Goal: Task Accomplishment & Management: Manage account settings

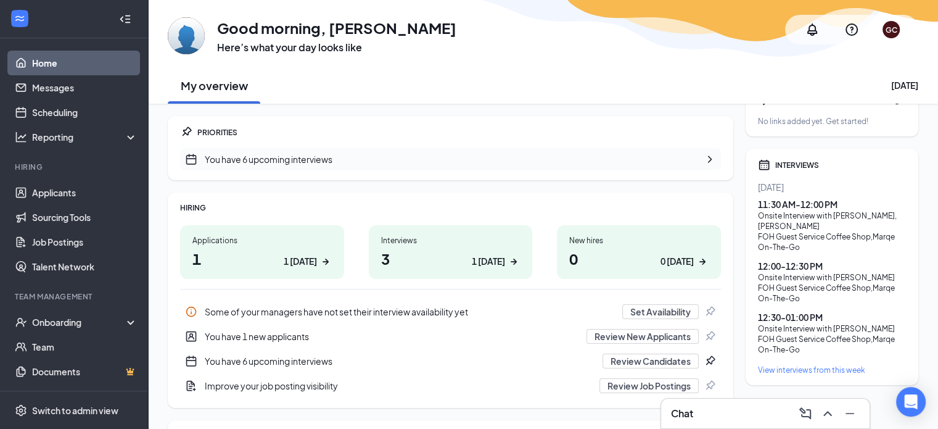
scroll to position [35, 0]
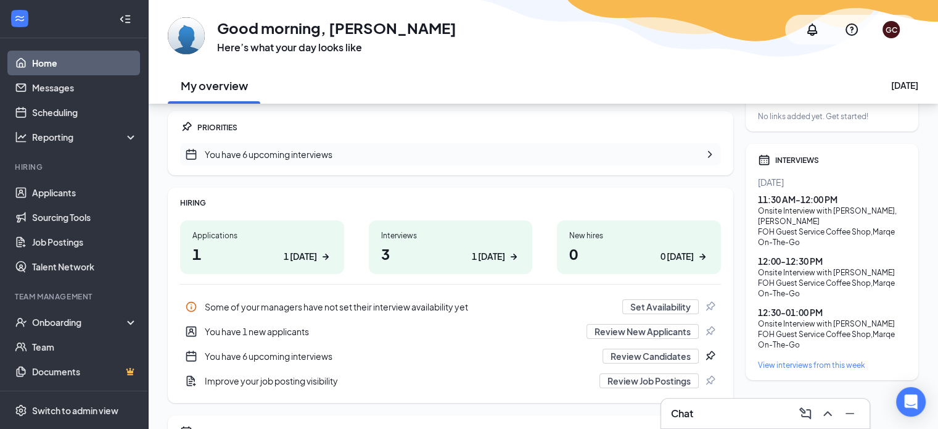
click at [438, 250] on h1 "3 1 [DATE]" at bounding box center [450, 253] width 139 height 21
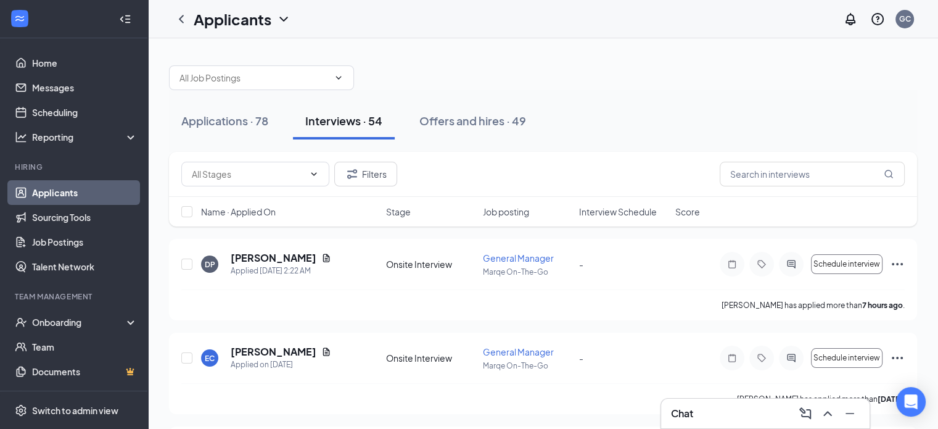
click at [605, 220] on div "Name · Applied On Stage Job posting Interview Schedule Score" at bounding box center [543, 212] width 748 height 30
click at [606, 217] on div "Name · Applied On Stage Job posting Interview Schedule Score" at bounding box center [543, 212] width 748 height 30
click at [608, 216] on span "Interview Schedule" at bounding box center [618, 211] width 78 height 12
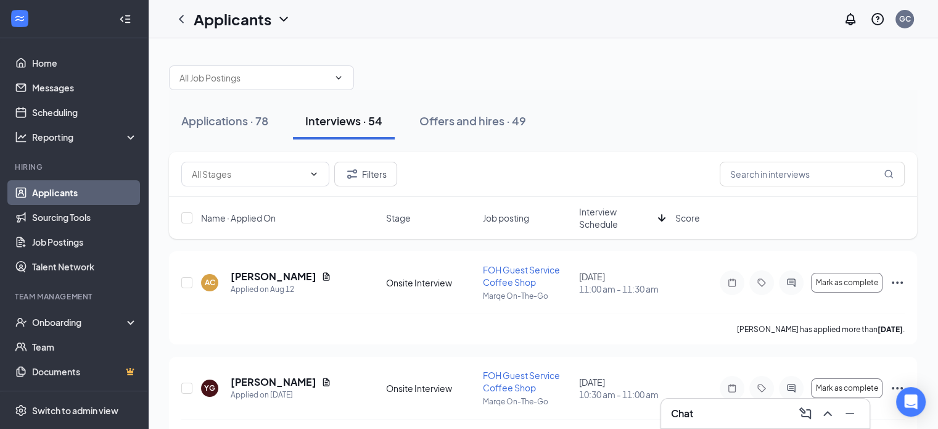
click at [605, 216] on span "Interview Schedule" at bounding box center [616, 217] width 74 height 25
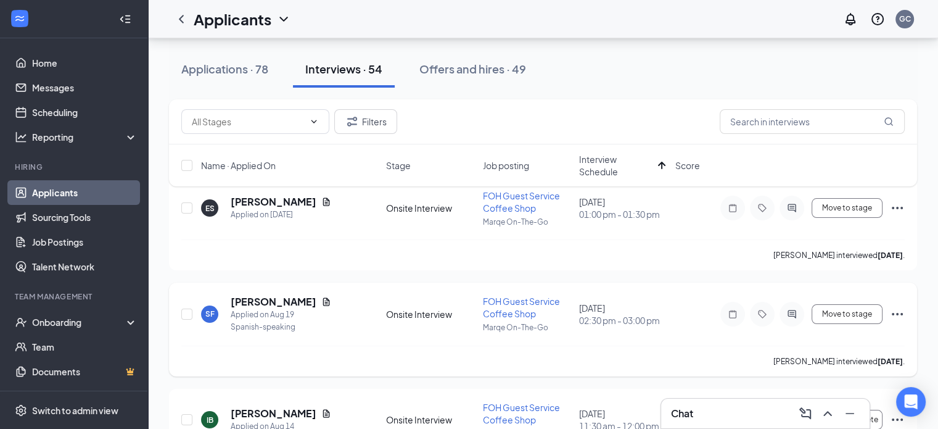
scroll to position [74, 0]
click at [892, 202] on icon "Ellipses" at bounding box center [897, 207] width 15 height 15
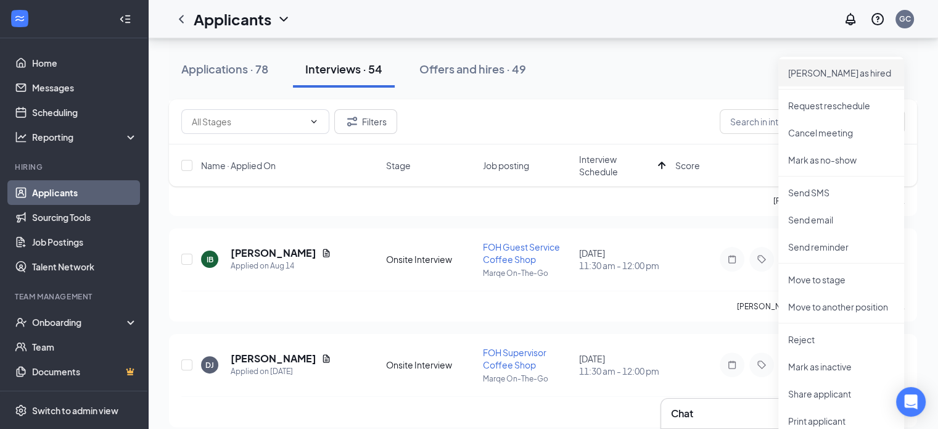
scroll to position [253, 0]
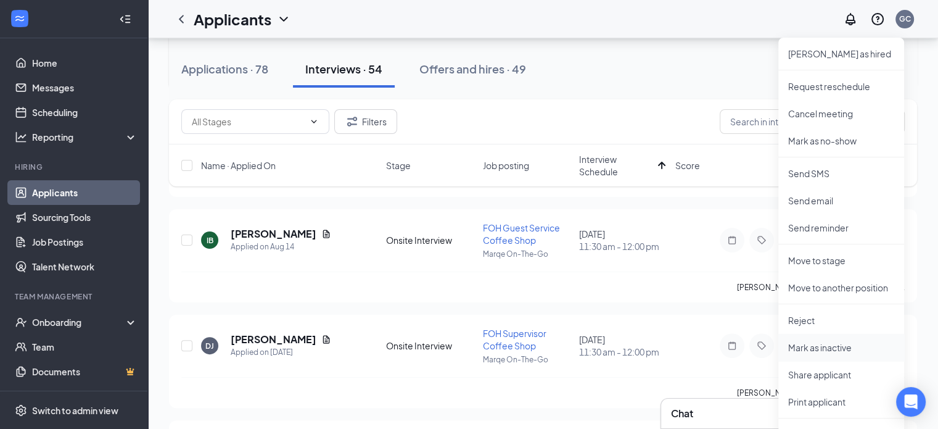
click at [850, 347] on p "Mark as inactive" at bounding box center [841, 347] width 106 height 12
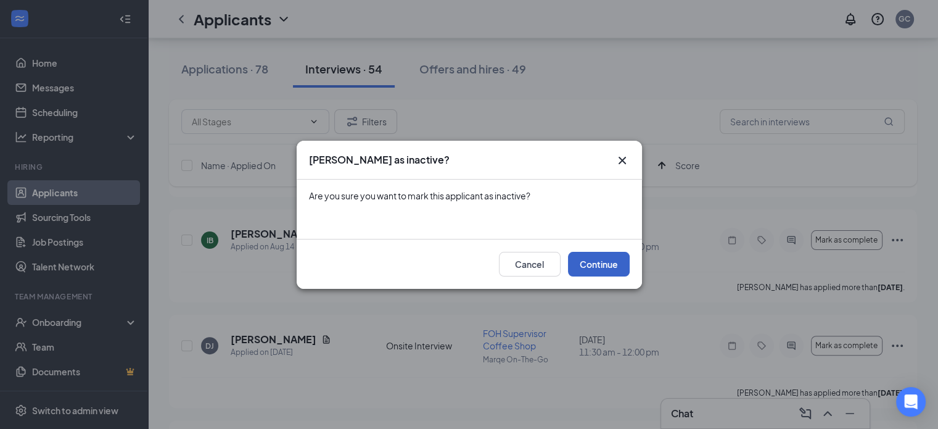
click at [613, 262] on button "Continue" at bounding box center [599, 264] width 62 height 25
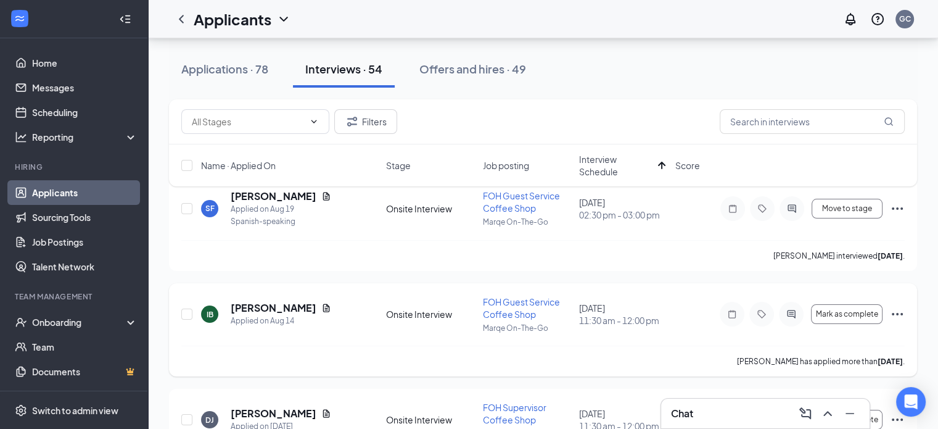
scroll to position [0, 0]
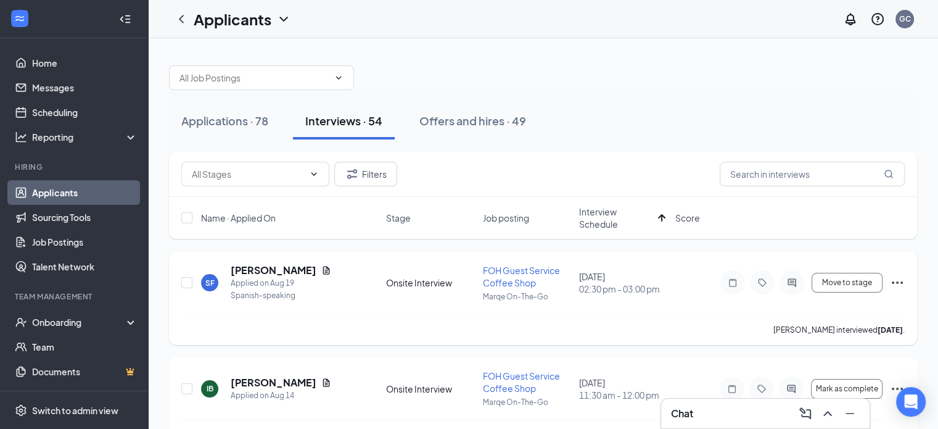
click at [895, 287] on icon "Ellipses" at bounding box center [897, 282] width 15 height 15
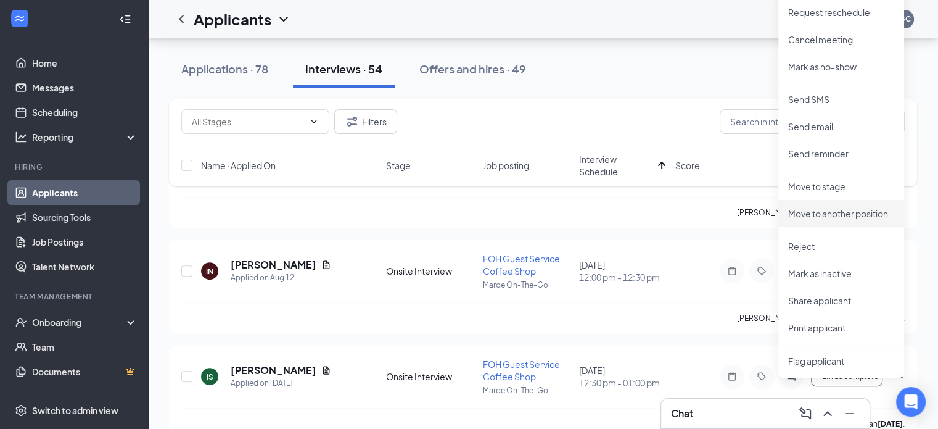
scroll to position [334, 0]
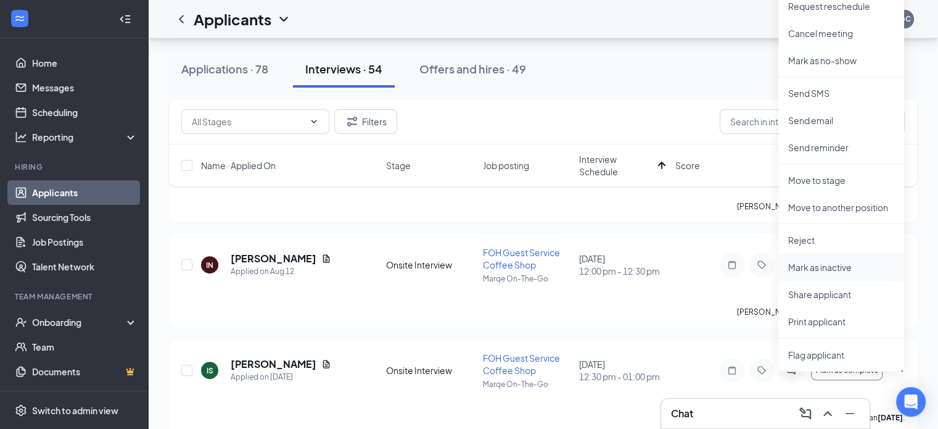
click at [841, 269] on p "Mark as inactive" at bounding box center [841, 267] width 106 height 12
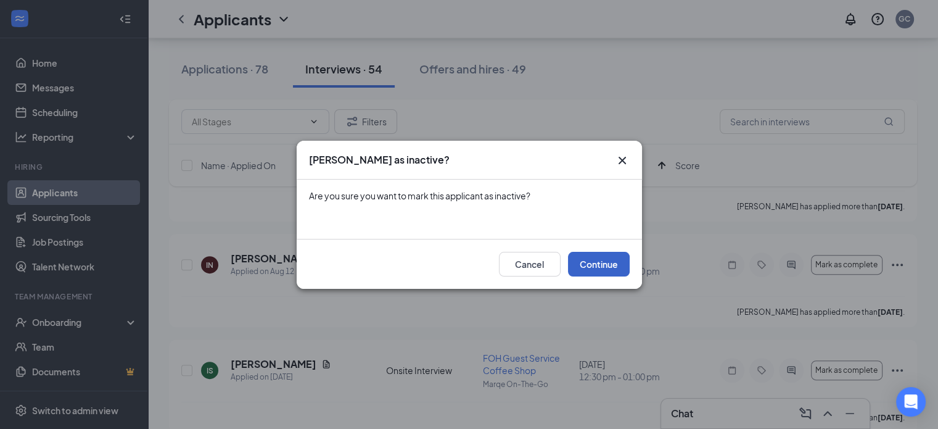
click at [597, 257] on button "Continue" at bounding box center [599, 264] width 62 height 25
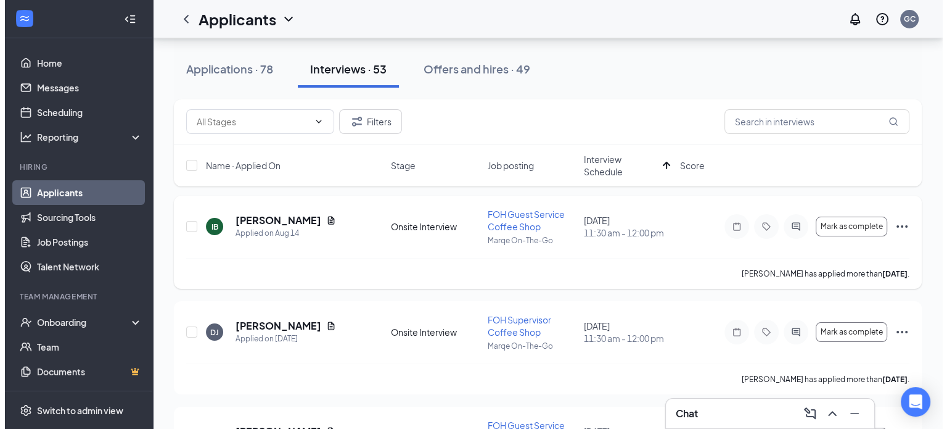
scroll to position [0, 0]
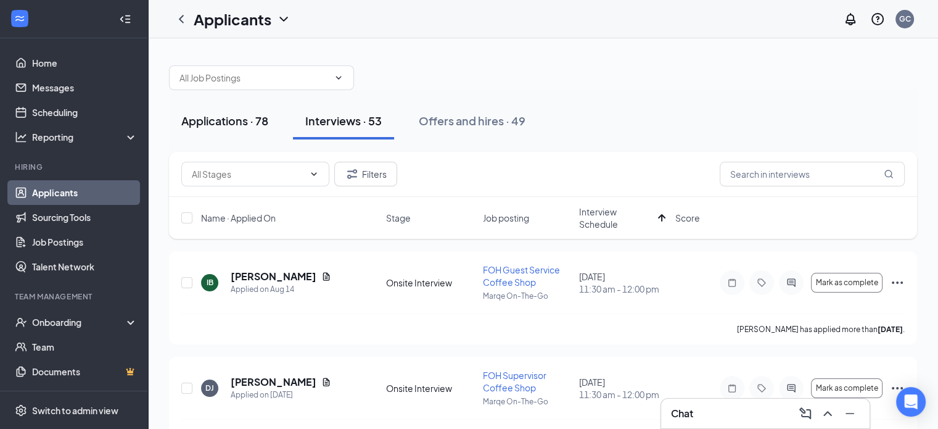
click at [252, 120] on div "Applications · 78" at bounding box center [224, 120] width 87 height 15
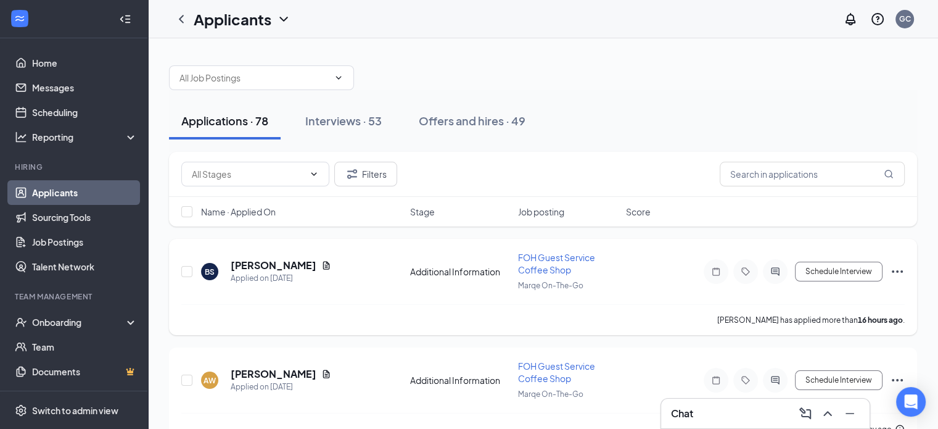
click at [321, 262] on icon "Document" at bounding box center [326, 265] width 10 height 10
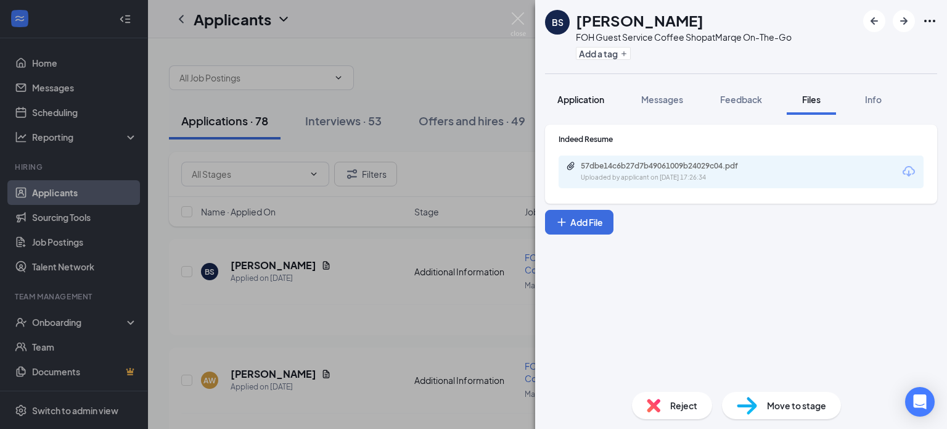
click at [578, 103] on span "Application" at bounding box center [581, 99] width 47 height 11
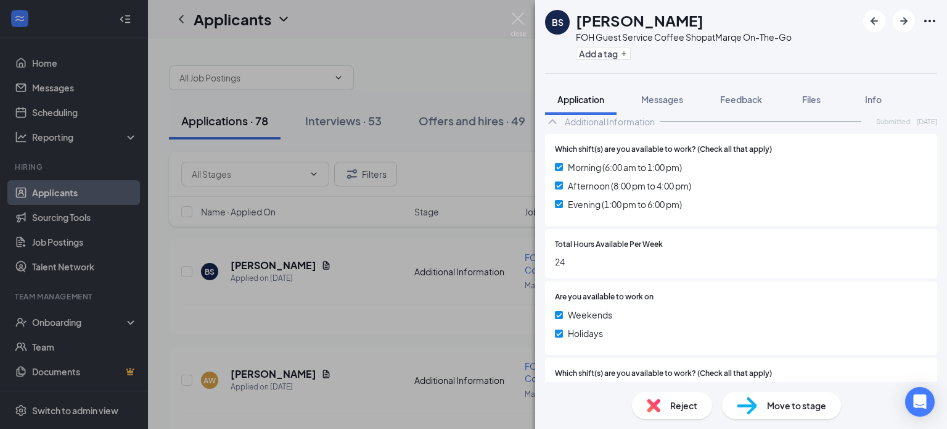
scroll to position [625, 0]
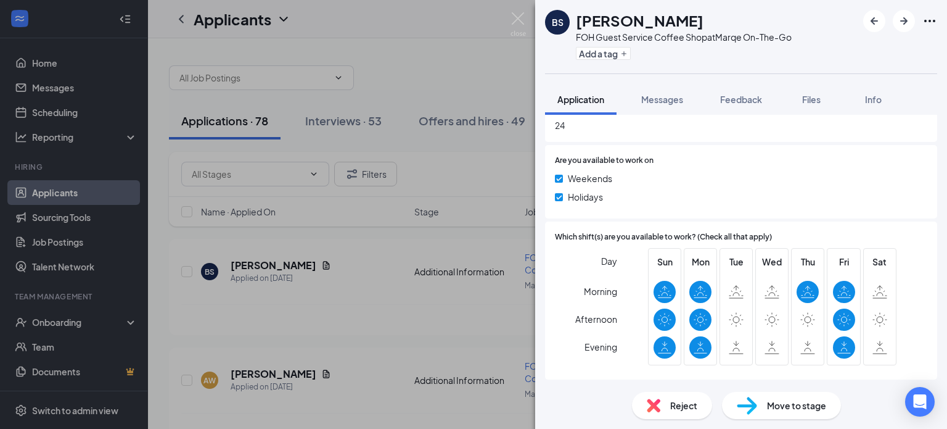
click at [782, 400] on span "Move to stage" at bounding box center [796, 405] width 59 height 14
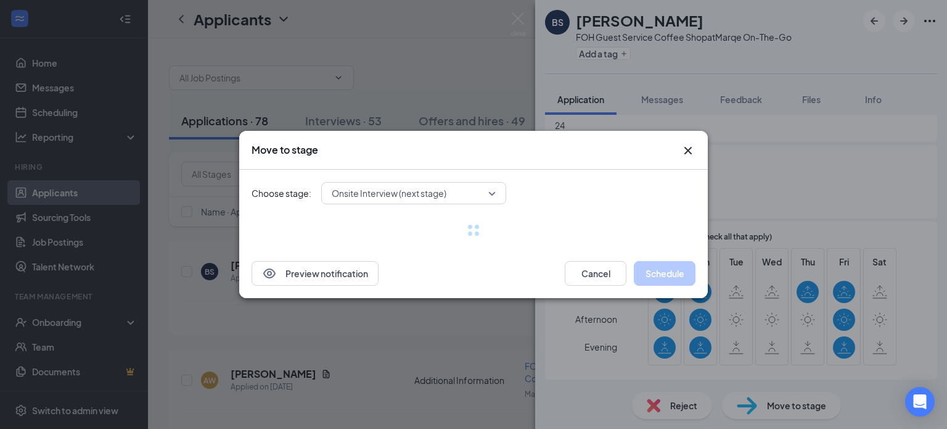
scroll to position [619, 0]
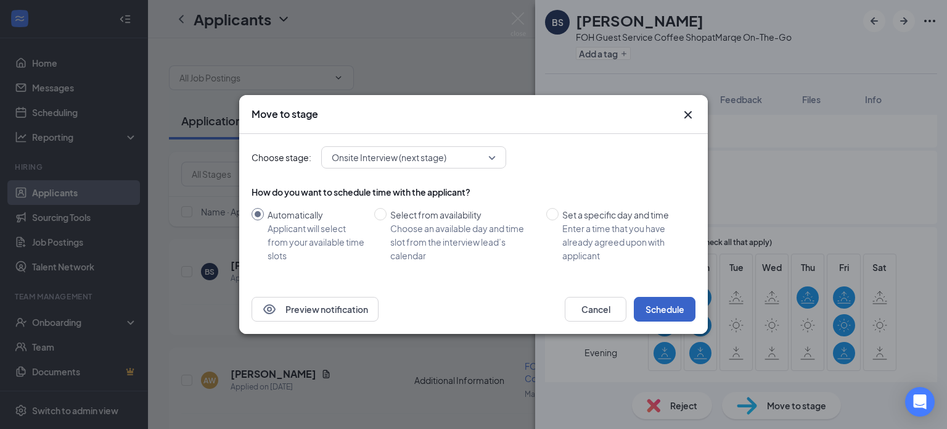
click at [655, 315] on button "Schedule" at bounding box center [665, 309] width 62 height 25
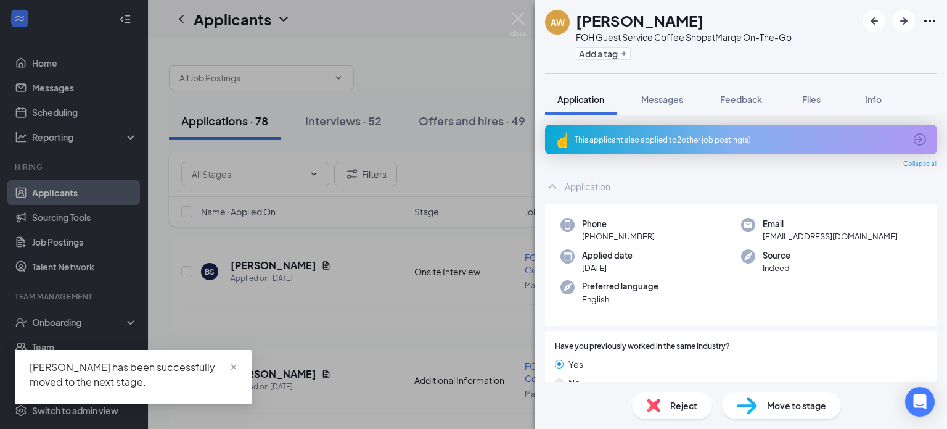
click at [487, 165] on div "AW Angel Wade FOH Guest Service Coffee Shop at Marqe On-The-Go Add a tag Applic…" at bounding box center [473, 214] width 947 height 429
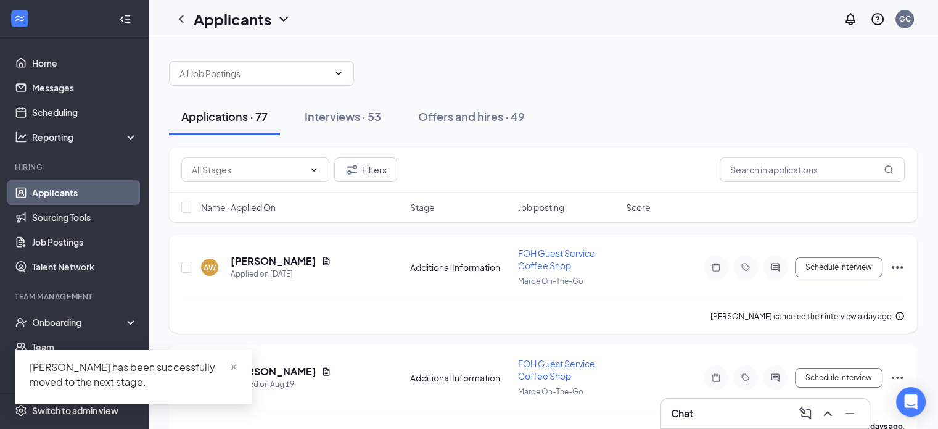
scroll to position [2, 0]
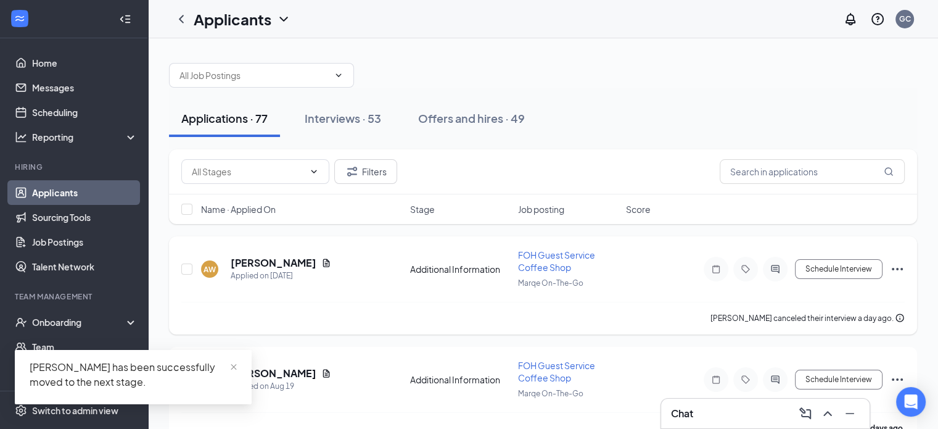
click at [895, 269] on icon "Ellipses" at bounding box center [897, 269] width 15 height 15
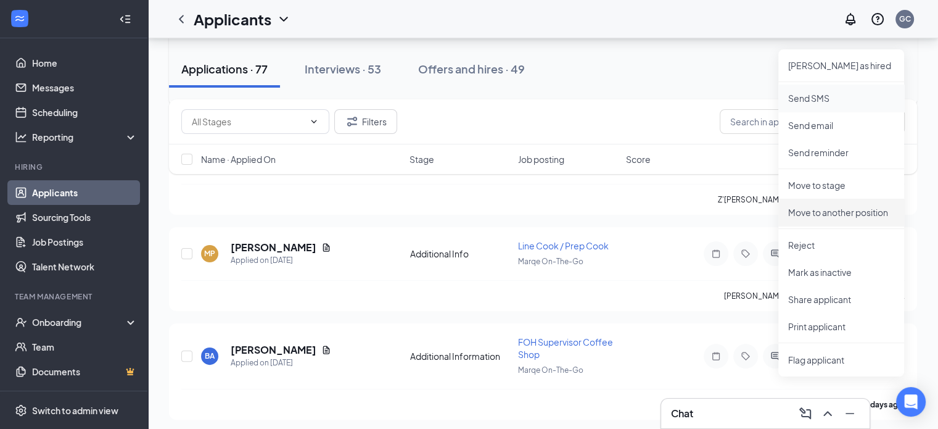
scroll to position [232, 0]
click at [829, 275] on p "Mark as inactive" at bounding box center [841, 271] width 106 height 12
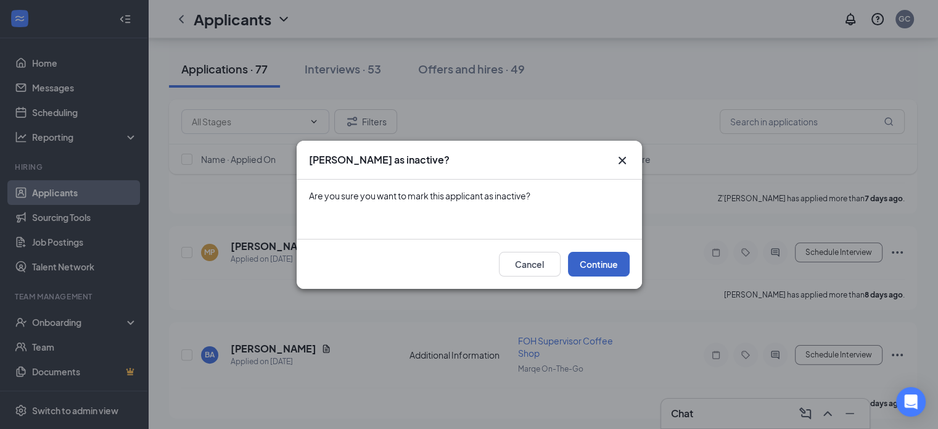
click at [604, 263] on button "Continue" at bounding box center [599, 264] width 62 height 25
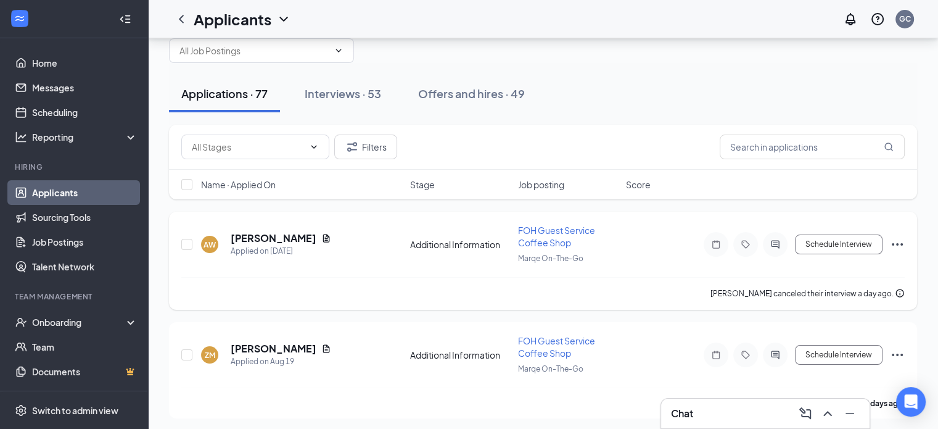
scroll to position [34, 0]
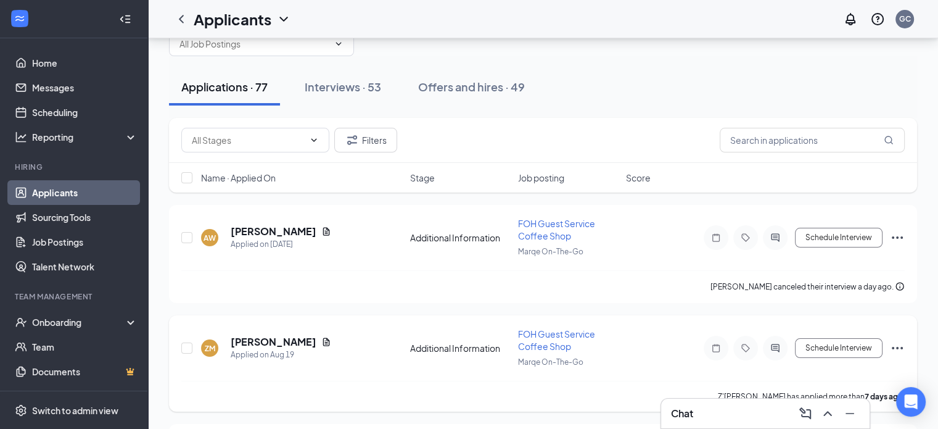
click at [328, 337] on icon "Document" at bounding box center [326, 342] width 10 height 10
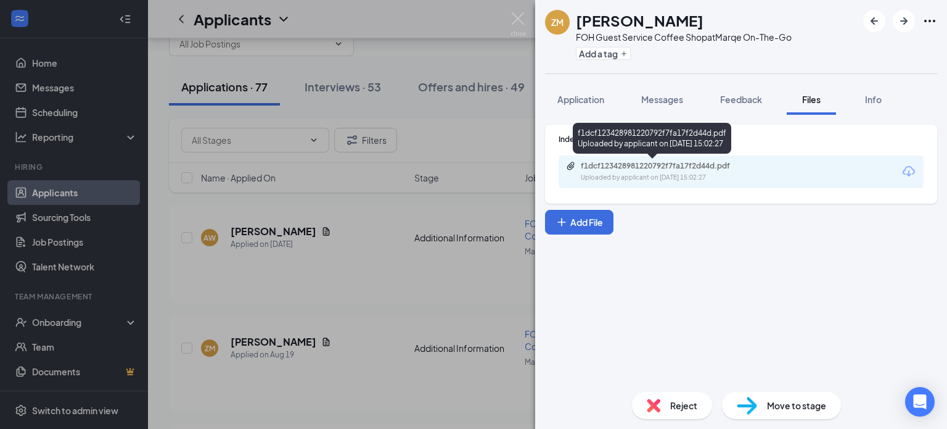
click at [688, 176] on div "Uploaded by applicant on Aug 19, 2025 at 15:02:27" at bounding box center [673, 178] width 185 height 10
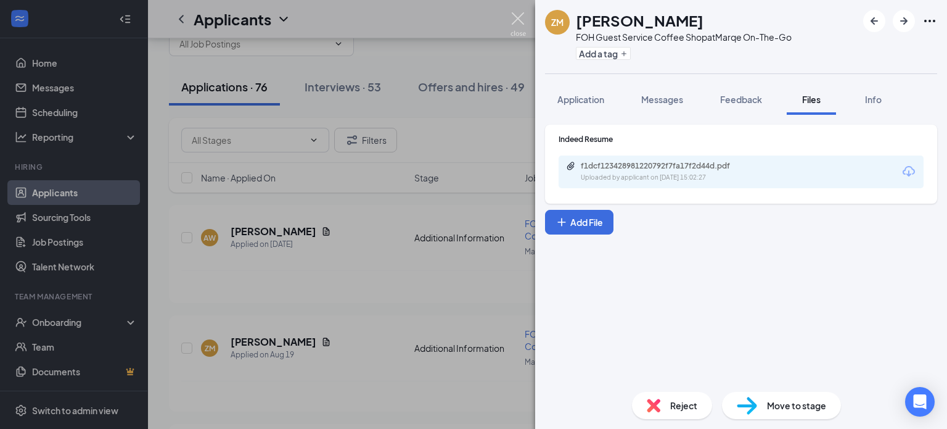
click at [521, 19] on img at bounding box center [518, 24] width 15 height 24
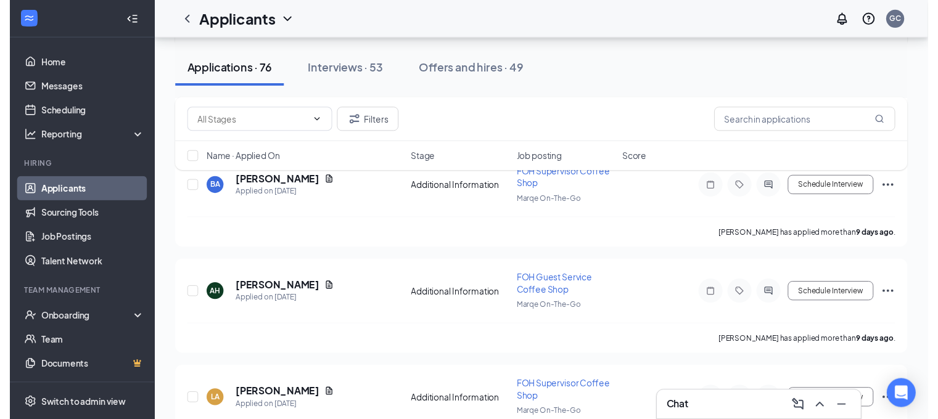
scroll to position [288, 0]
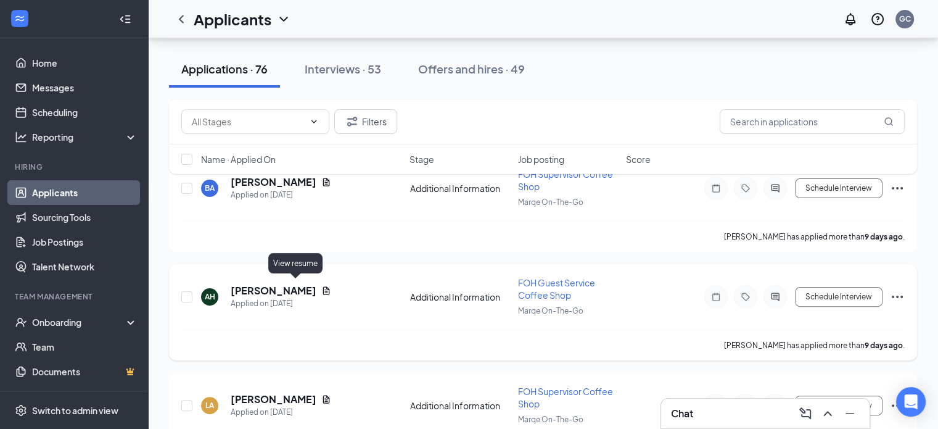
click at [323, 286] on icon "Document" at bounding box center [326, 290] width 7 height 8
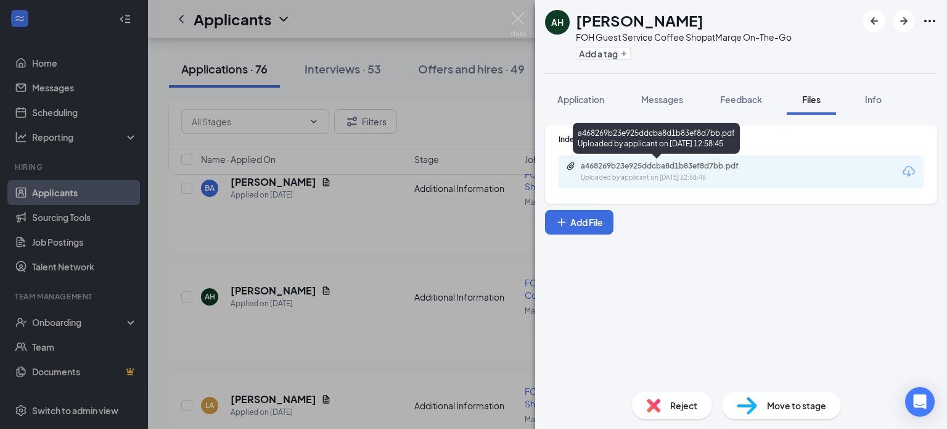
click at [615, 176] on div "Uploaded by applicant on Aug 17, 2025 at 12:58:45" at bounding box center [673, 178] width 185 height 10
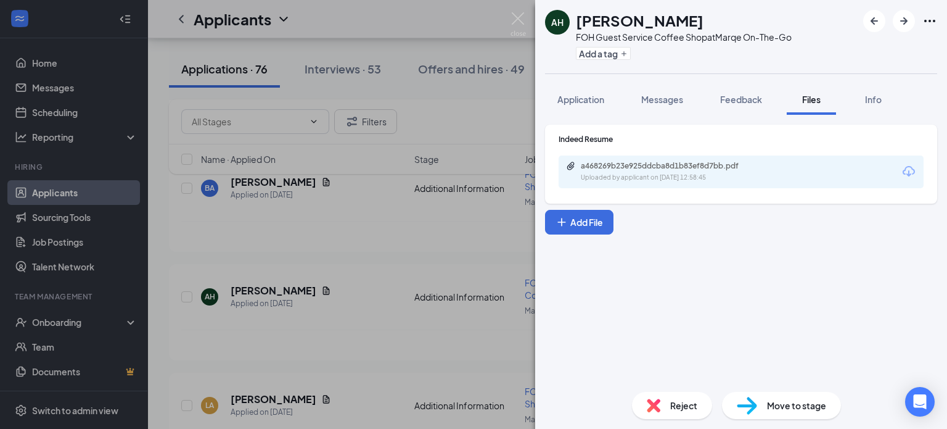
click at [767, 404] on span "Move to stage" at bounding box center [796, 405] width 59 height 14
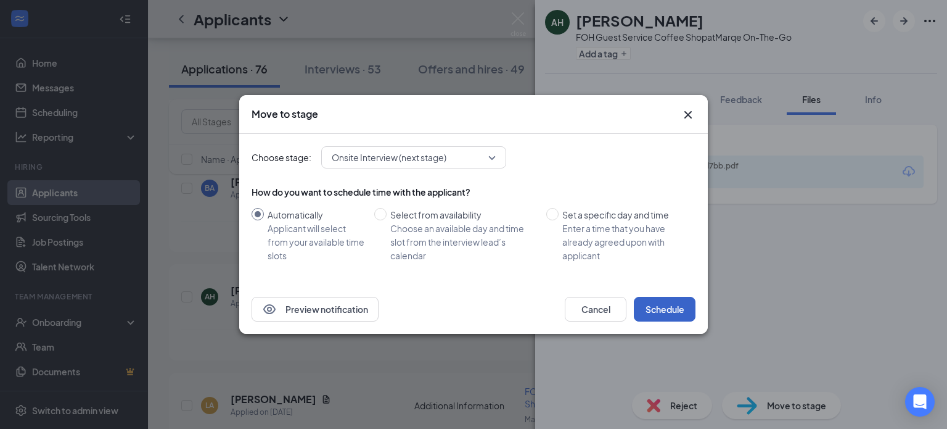
click at [653, 300] on button "Schedule" at bounding box center [665, 309] width 62 height 25
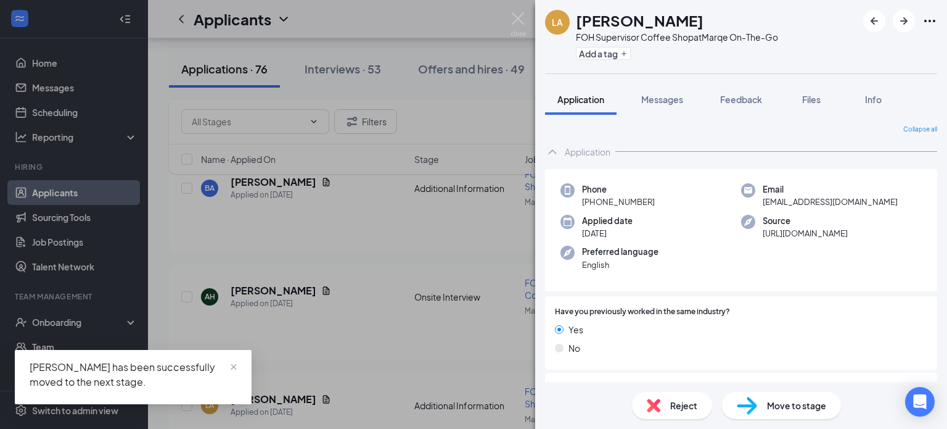
click at [456, 116] on div "LA Linda Abdeljawad FOH Supervisor Coffee Shop at Marqe On-The-Go Add a tag App…" at bounding box center [473, 214] width 947 height 429
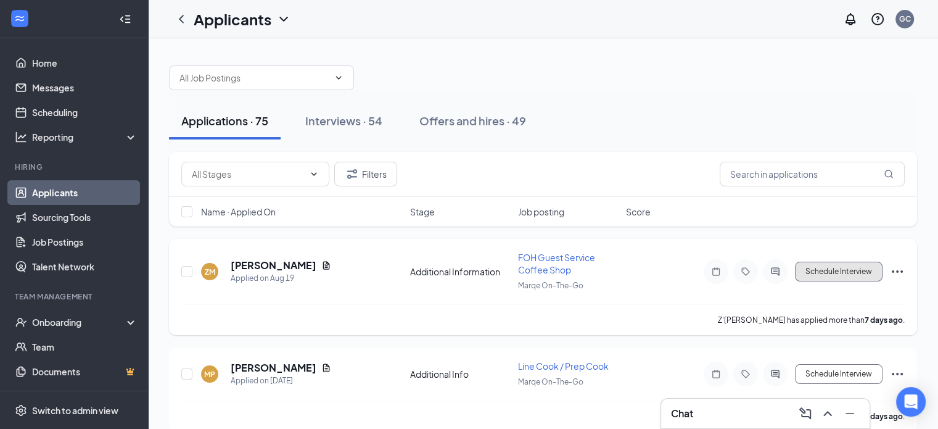
click at [851, 276] on button "Schedule Interview" at bounding box center [839, 272] width 88 height 20
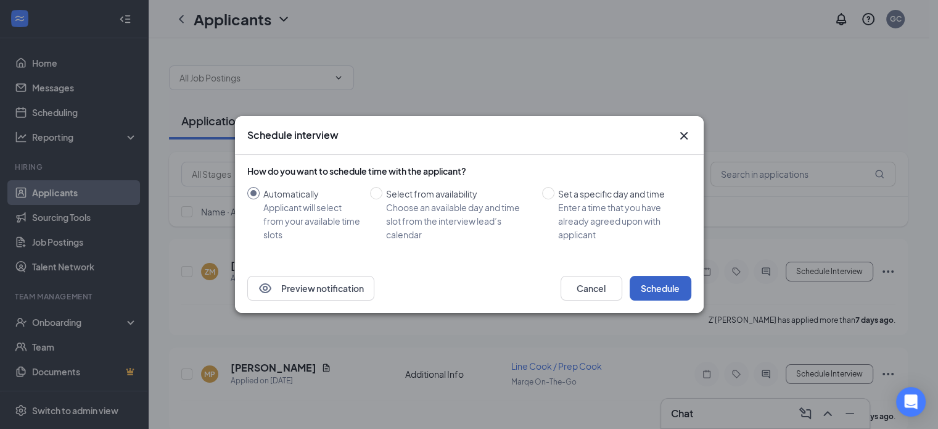
click at [664, 287] on button "Schedule" at bounding box center [661, 288] width 62 height 25
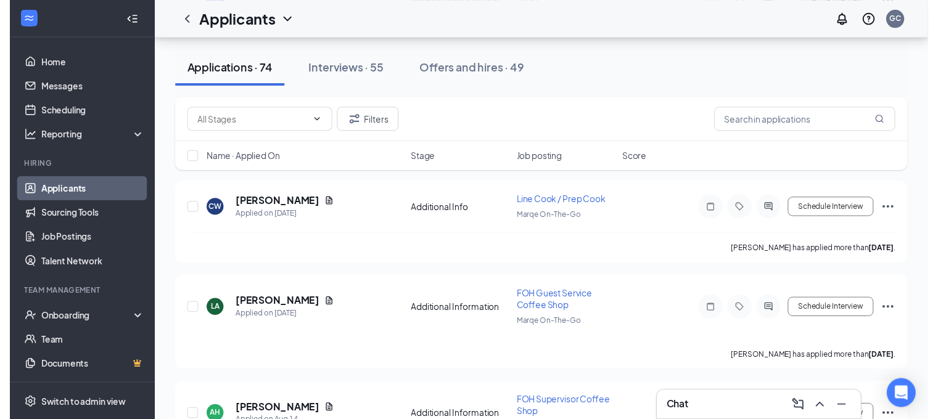
scroll to position [384, 0]
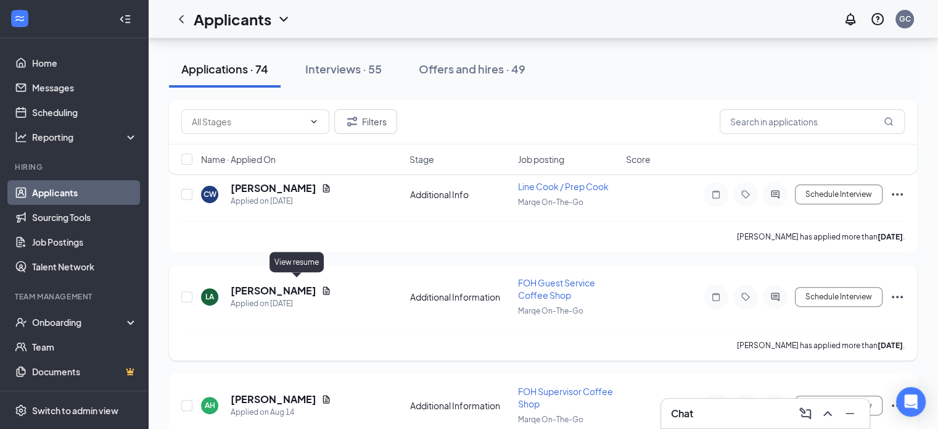
click at [321, 286] on icon "Document" at bounding box center [326, 291] width 10 height 10
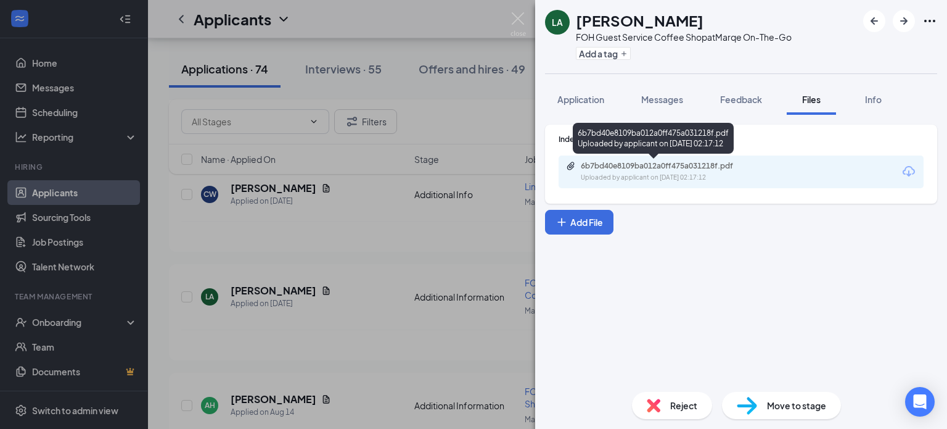
click at [662, 168] on div "6b7bd40e8109ba012a0ff475a031218f.pdf" at bounding box center [667, 166] width 173 height 10
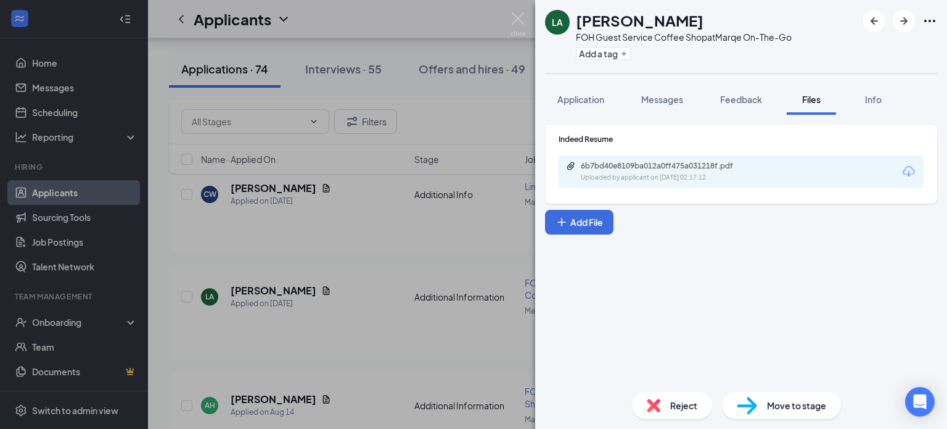
click at [446, 235] on div "LA Lesli Aguilar FOH Guest Service Coffee Shop at Marqe On-The-Go Add a tag App…" at bounding box center [473, 214] width 947 height 429
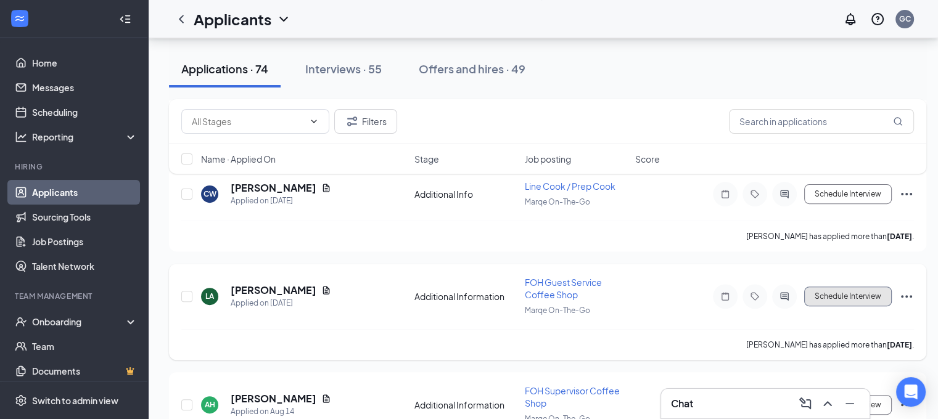
click at [872, 287] on button "Schedule Interview" at bounding box center [848, 297] width 88 height 20
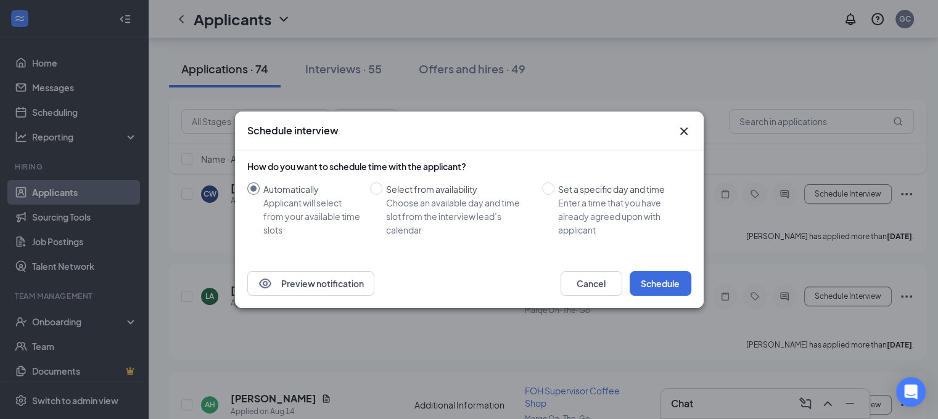
click at [662, 296] on div "Preview notification Cancel Schedule" at bounding box center [469, 283] width 469 height 49
click at [652, 281] on button "Schedule" at bounding box center [661, 283] width 62 height 25
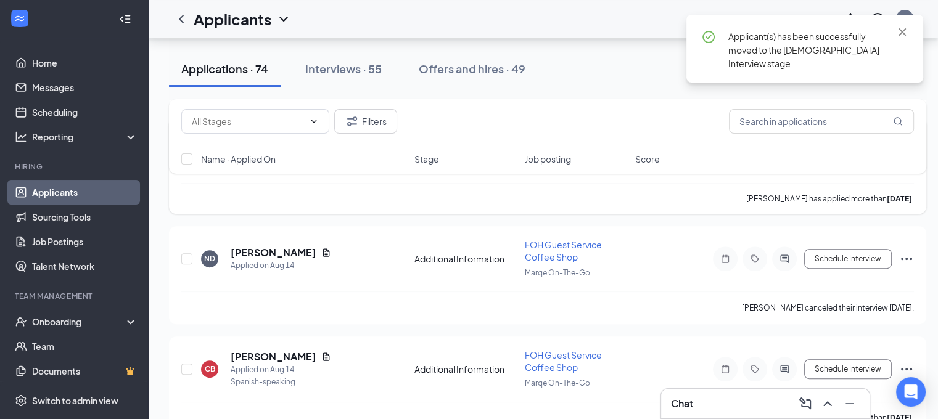
scroll to position [532, 0]
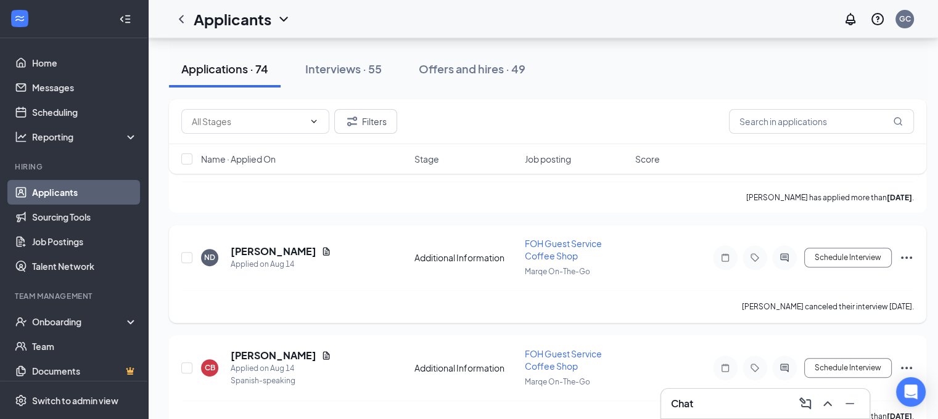
click at [913, 256] on icon "Ellipses" at bounding box center [906, 257] width 15 height 15
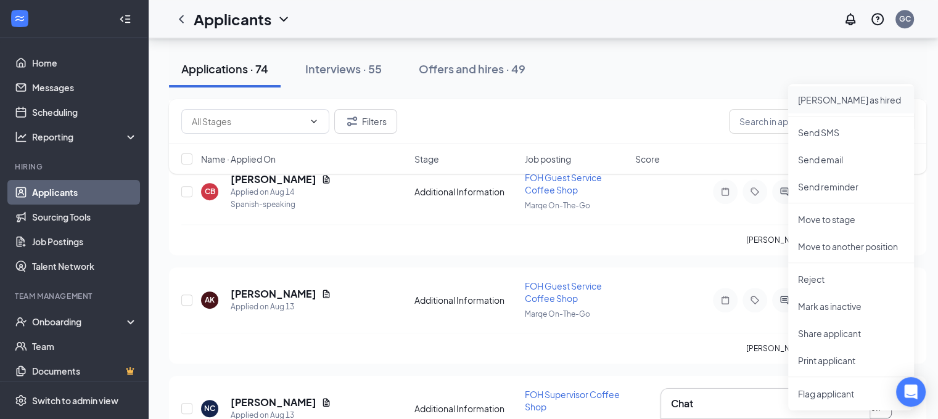
scroll to position [709, 0]
click at [847, 305] on p "Mark as inactive" at bounding box center [851, 305] width 106 height 12
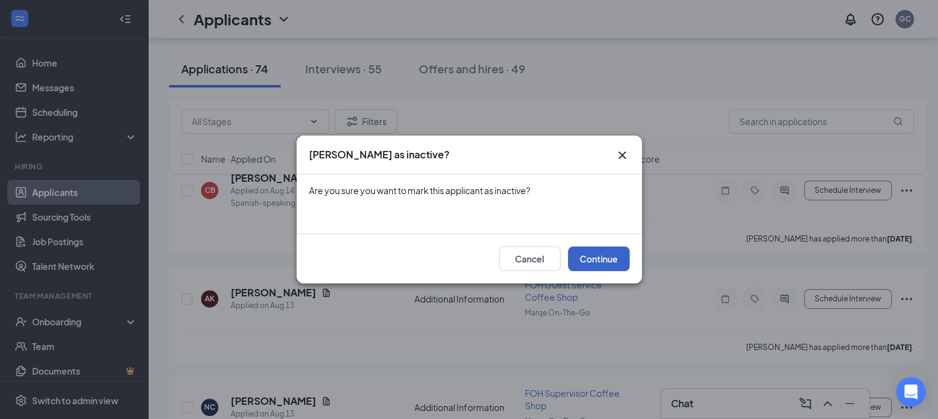
click at [596, 252] on button "Continue" at bounding box center [599, 259] width 62 height 25
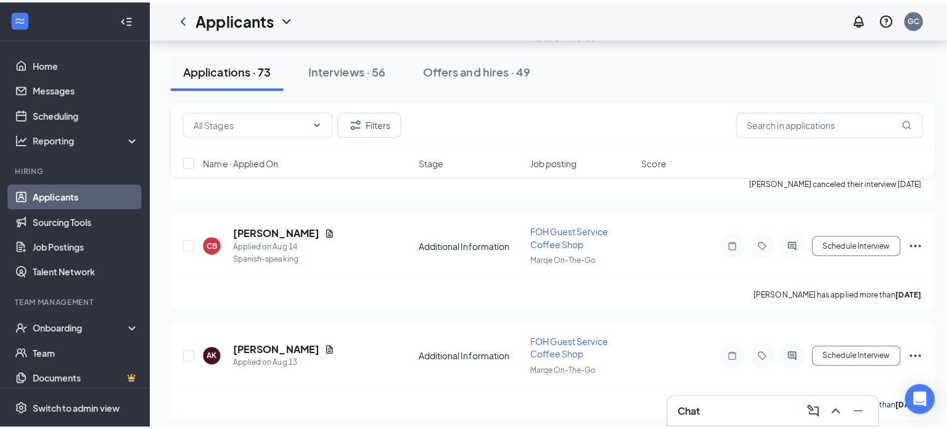
scroll to position [651, 0]
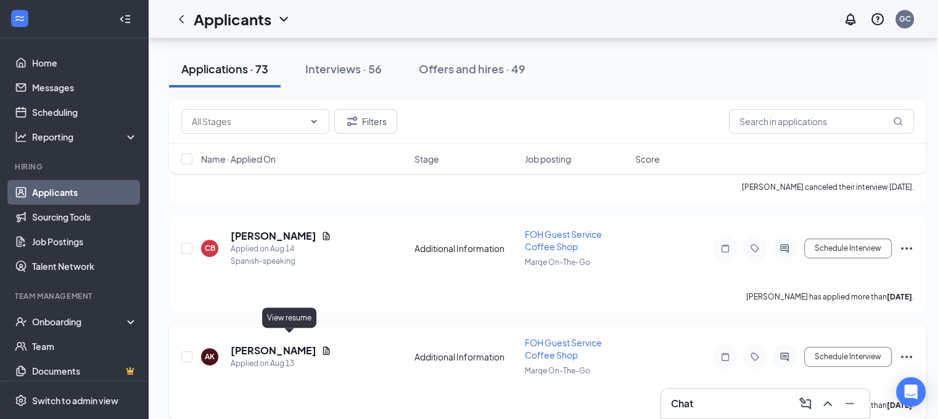
click at [323, 347] on icon "Document" at bounding box center [326, 351] width 7 height 8
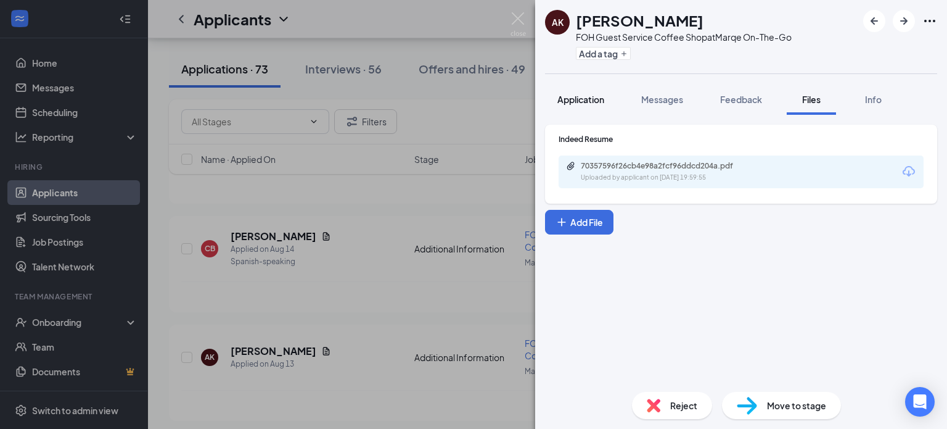
click at [577, 106] on button "Application" at bounding box center [581, 99] width 72 height 31
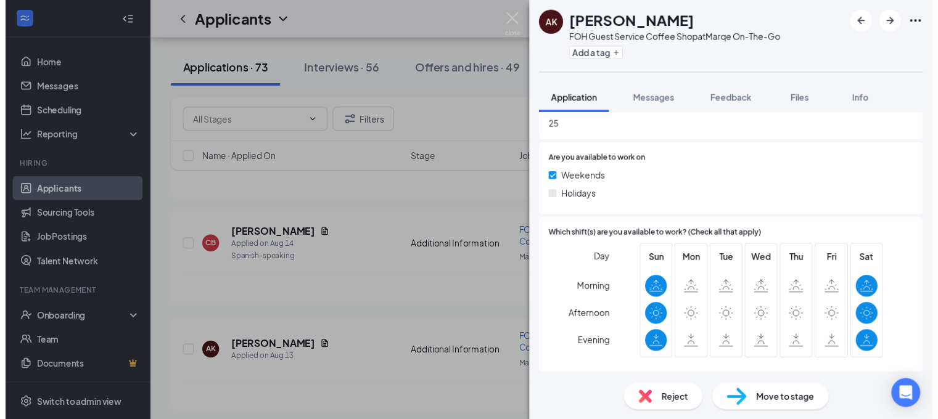
scroll to position [659, 0]
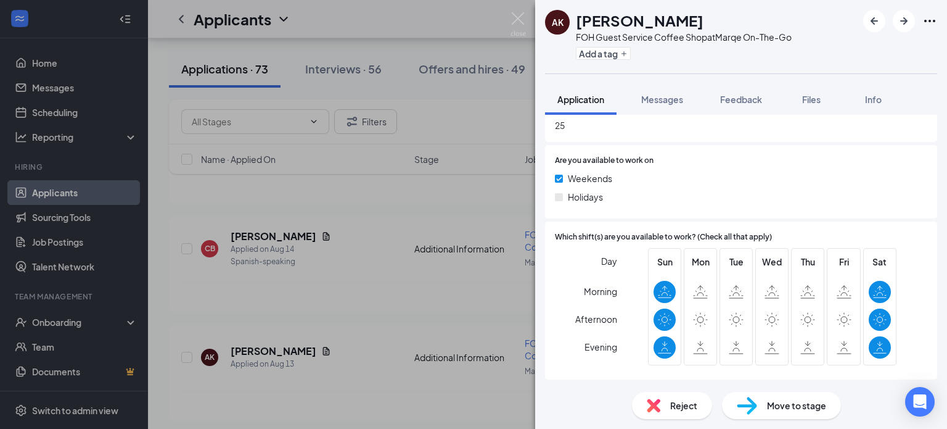
click at [445, 276] on div "AK Ayla Kison FOH Guest Service Coffee Shop at Marqe On-The-Go Add a tag Applic…" at bounding box center [473, 214] width 947 height 429
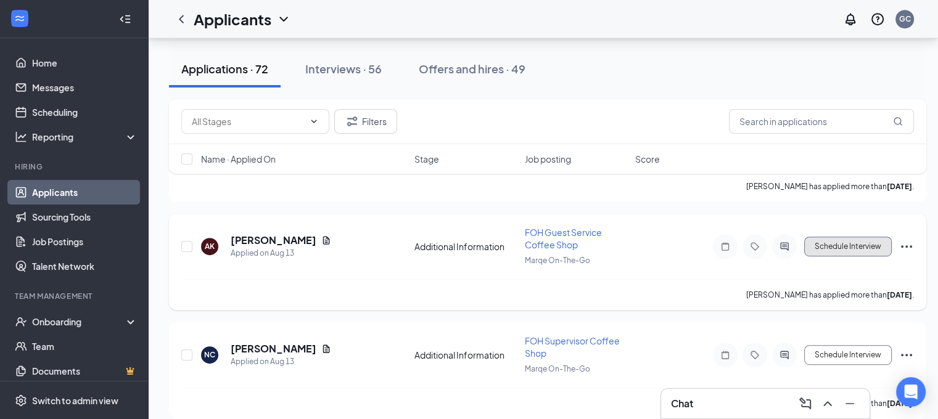
click at [829, 237] on button "Schedule Interview" at bounding box center [848, 247] width 88 height 20
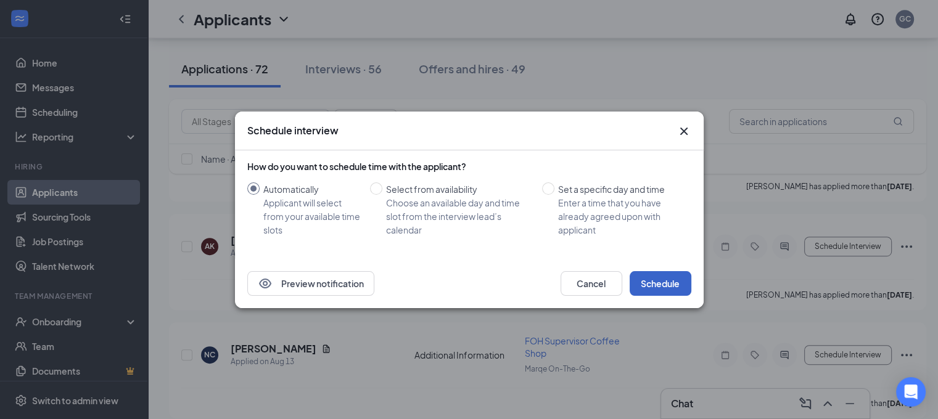
click at [649, 284] on button "Schedule" at bounding box center [661, 283] width 62 height 25
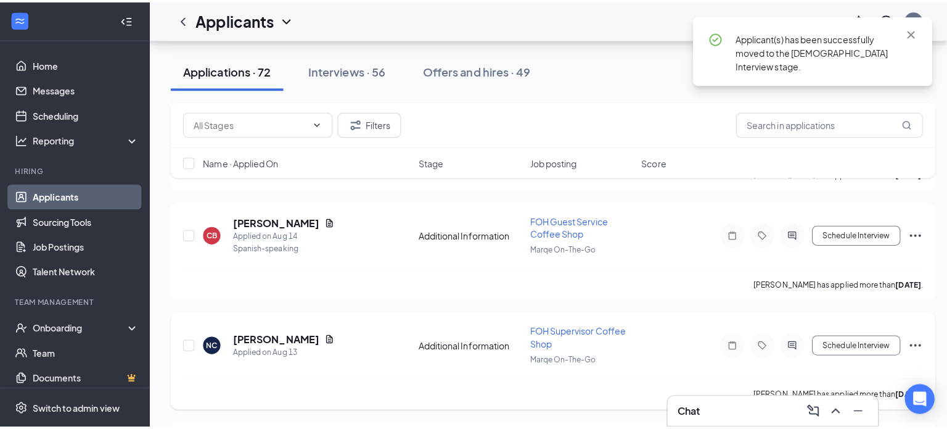
scroll to position [530, 0]
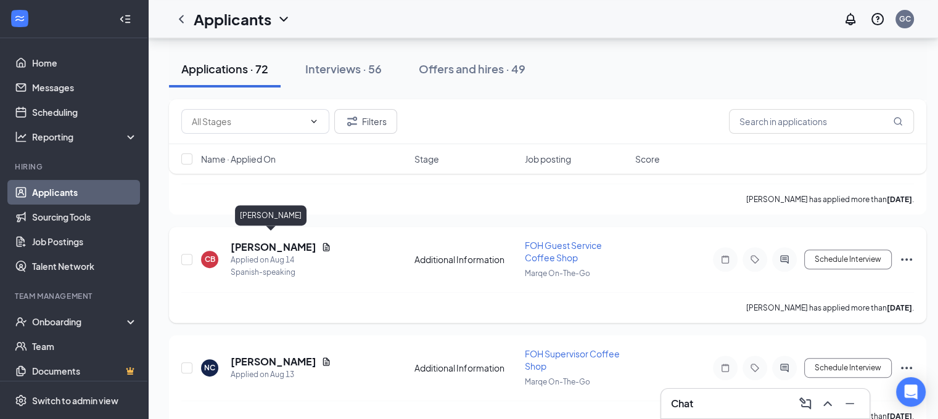
click at [318, 227] on div "CB Carla Blandino Applied on Aug 14 Spanish-speaking Additional Information FOH…" at bounding box center [547, 275] width 757 height 96
click at [321, 242] on icon "Document" at bounding box center [326, 247] width 10 height 10
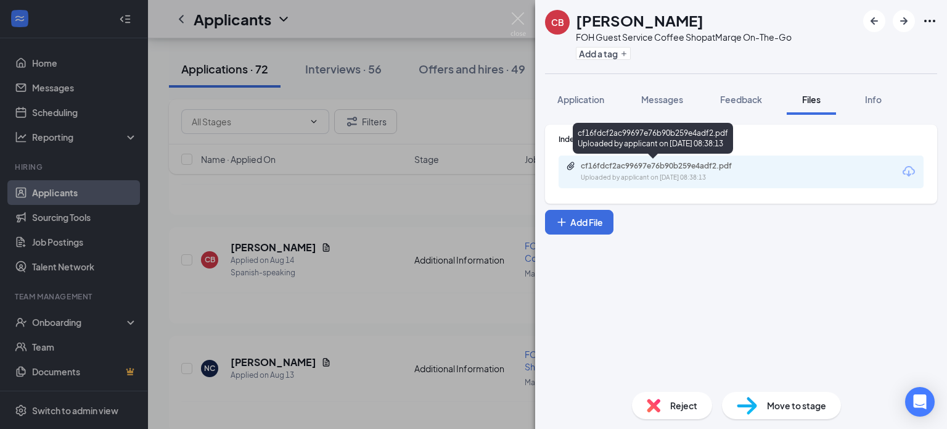
click at [647, 167] on div "cf16fdcf2ac99697e76b90b259e4adf2.pdf" at bounding box center [667, 166] width 173 height 10
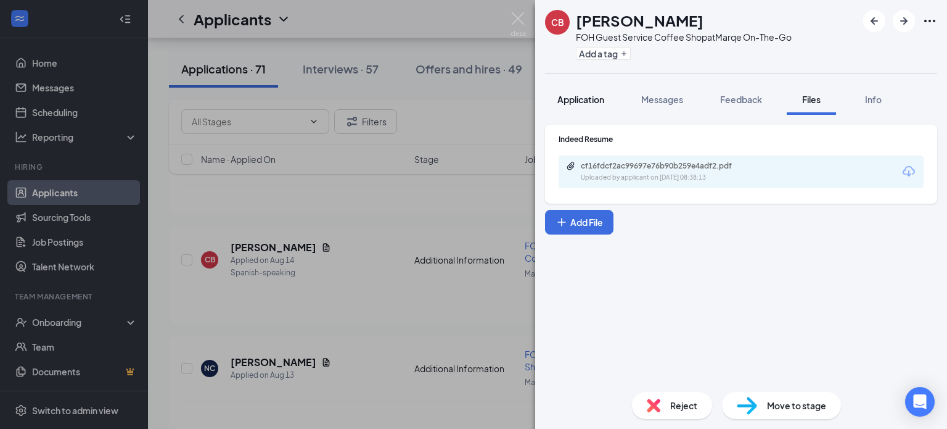
click at [595, 105] on button "Application" at bounding box center [581, 99] width 72 height 31
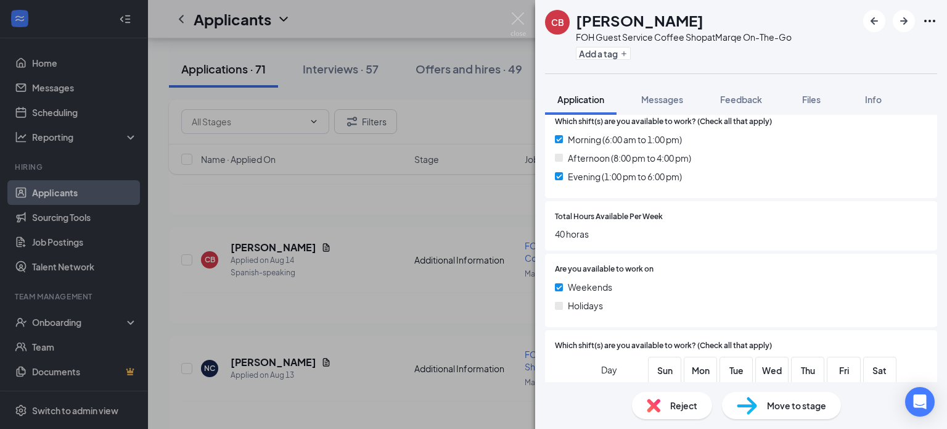
scroll to position [568, 0]
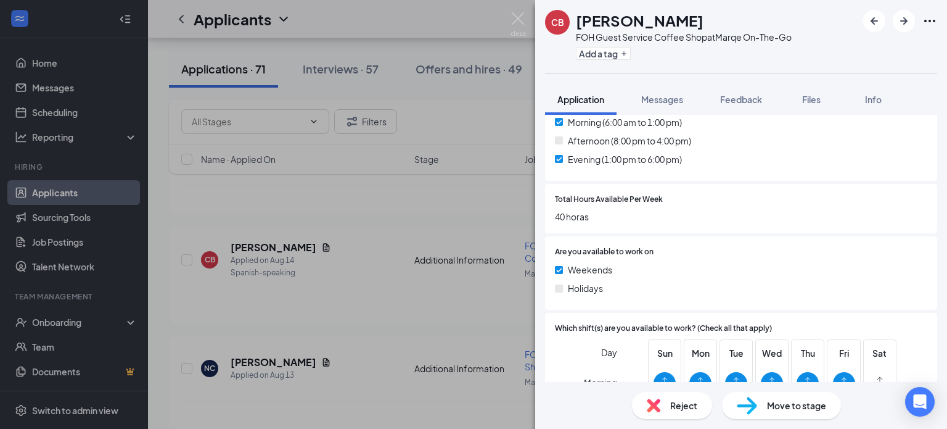
click at [676, 404] on span "Reject" at bounding box center [683, 405] width 27 height 14
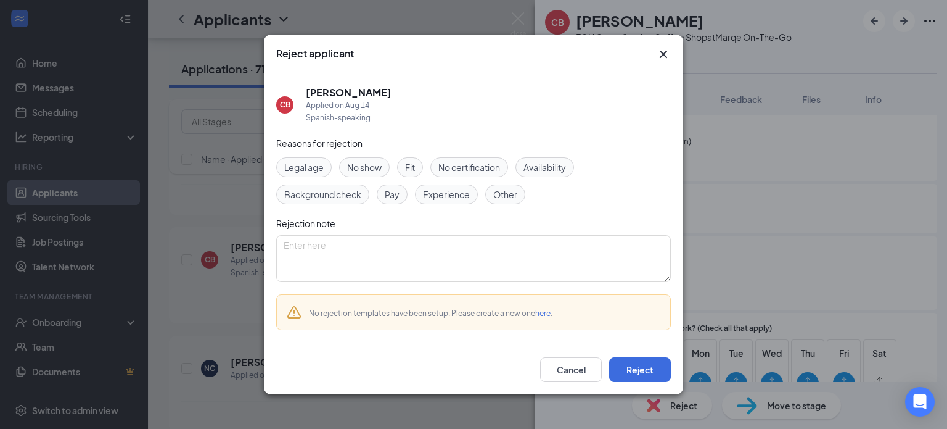
click at [546, 167] on span "Availability" at bounding box center [545, 167] width 43 height 14
click at [444, 196] on span "Experience" at bounding box center [446, 195] width 47 height 14
click at [630, 369] on button "Reject" at bounding box center [640, 369] width 62 height 25
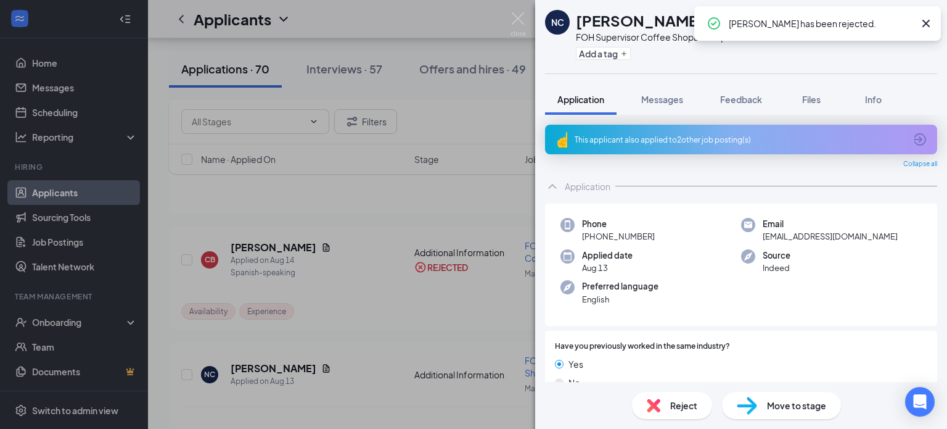
click at [412, 199] on div "NC Naila Cruz FOH Supervisor Coffee Shop at Marqe On-The-Go Add a tag Applicati…" at bounding box center [473, 214] width 947 height 429
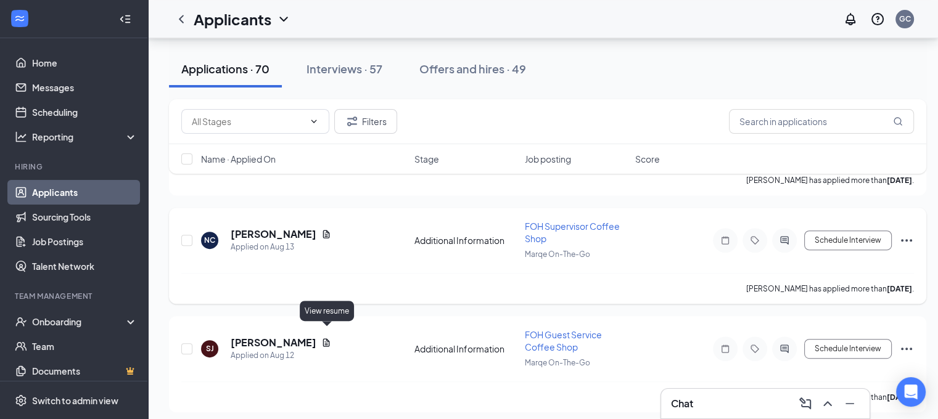
scroll to position [543, 0]
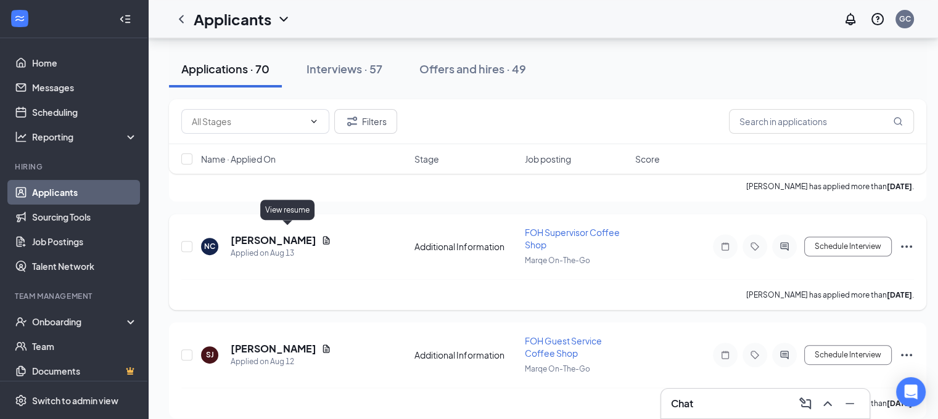
click at [321, 236] on icon "Document" at bounding box center [326, 241] width 10 height 10
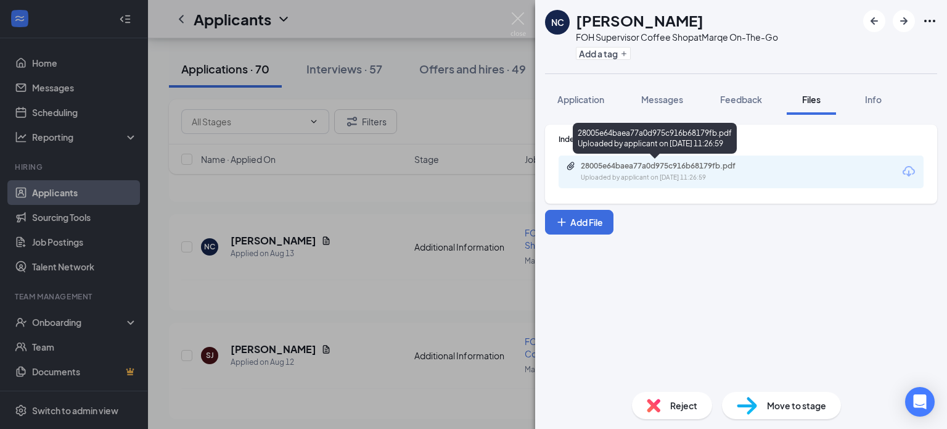
click at [612, 181] on div "Uploaded by applicant on Aug 13, 2025 at 11:26:59" at bounding box center [673, 178] width 185 height 10
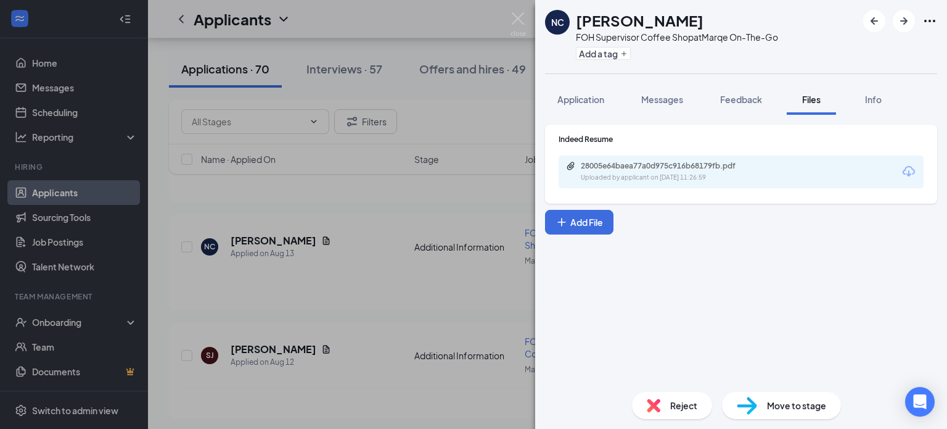
click at [443, 175] on div "NC Naila Cruz FOH Supervisor Coffee Shop at Marqe On-The-Go Add a tag Applicati…" at bounding box center [473, 214] width 947 height 429
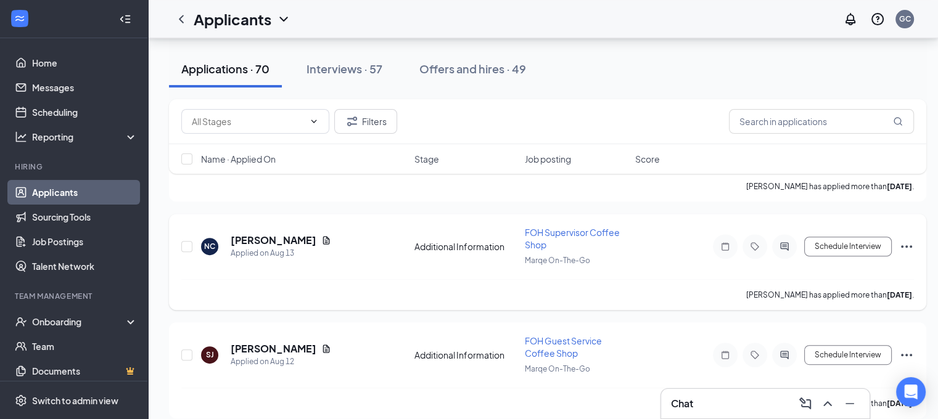
click at [819, 234] on div "Schedule Interview" at bounding box center [803, 246] width 222 height 25
click at [826, 244] on button "Schedule Interview" at bounding box center [848, 247] width 88 height 20
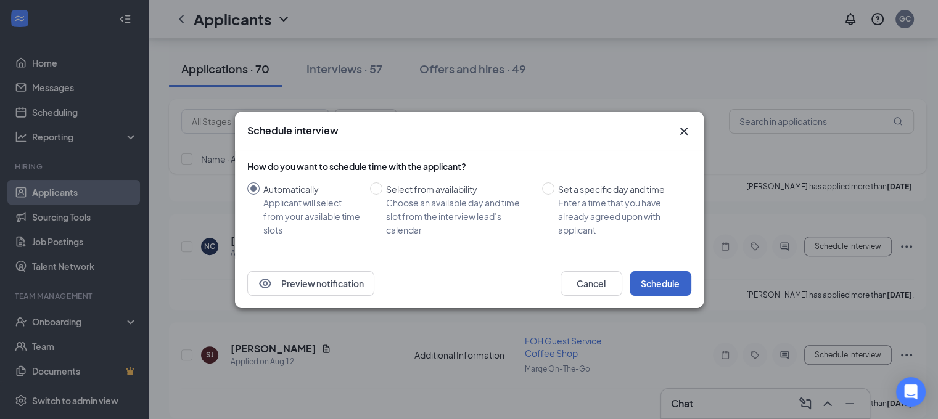
click at [666, 291] on button "Schedule" at bounding box center [661, 283] width 62 height 25
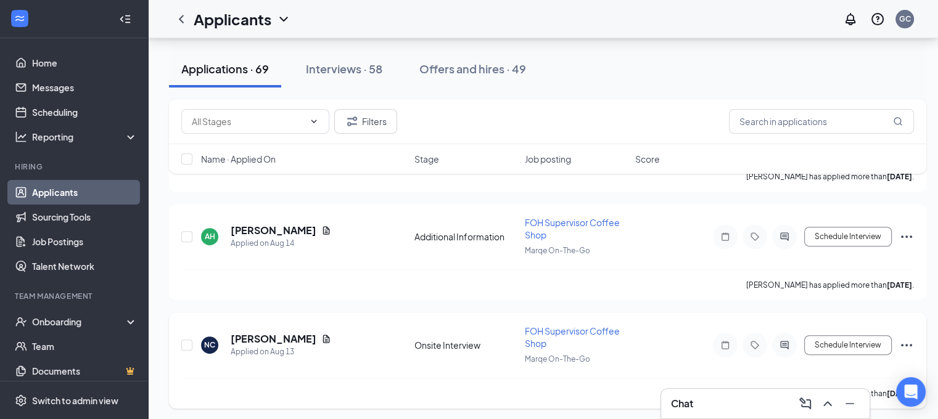
scroll to position [377, 2]
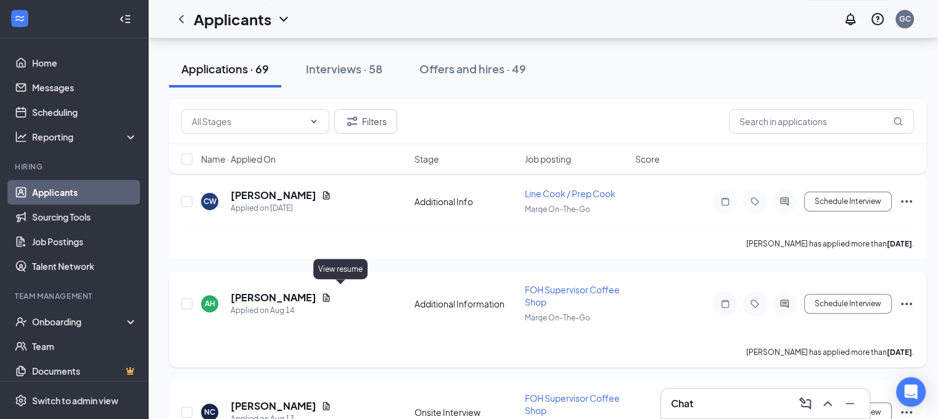
click at [330, 295] on icon "Document" at bounding box center [326, 298] width 7 height 8
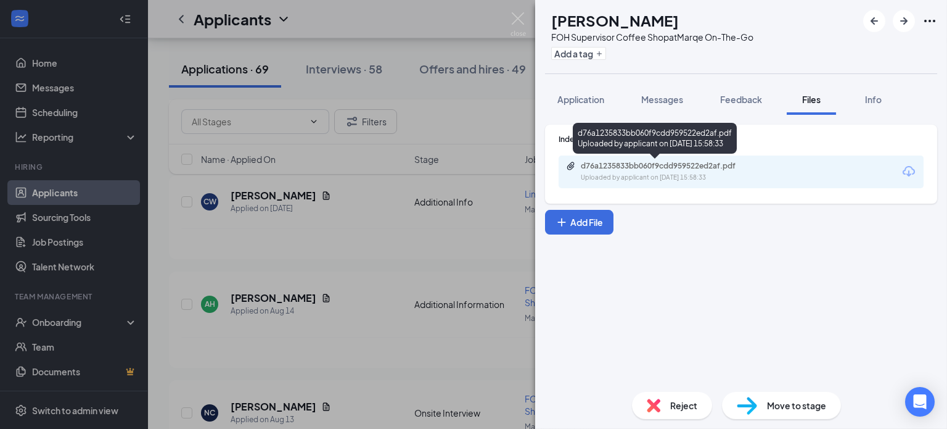
click at [637, 168] on div "d76a1235833bb060f9cdd959522ed2af.pdf" at bounding box center [667, 166] width 173 height 10
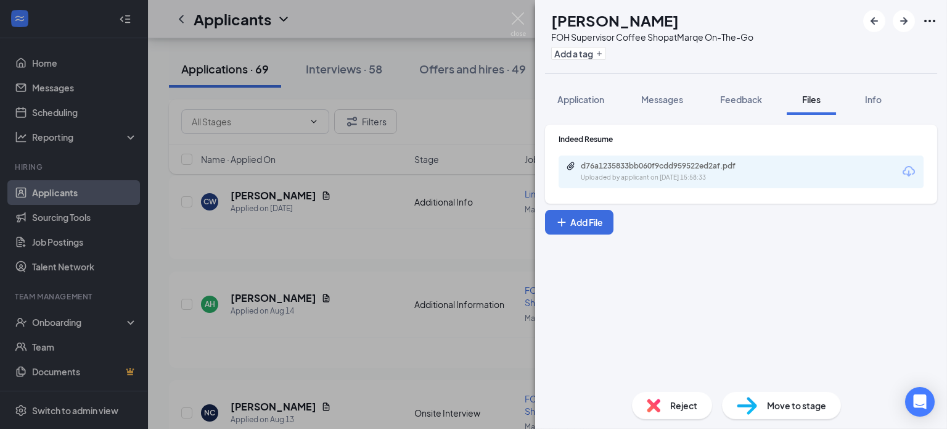
click at [769, 399] on span "Move to stage" at bounding box center [796, 405] width 59 height 14
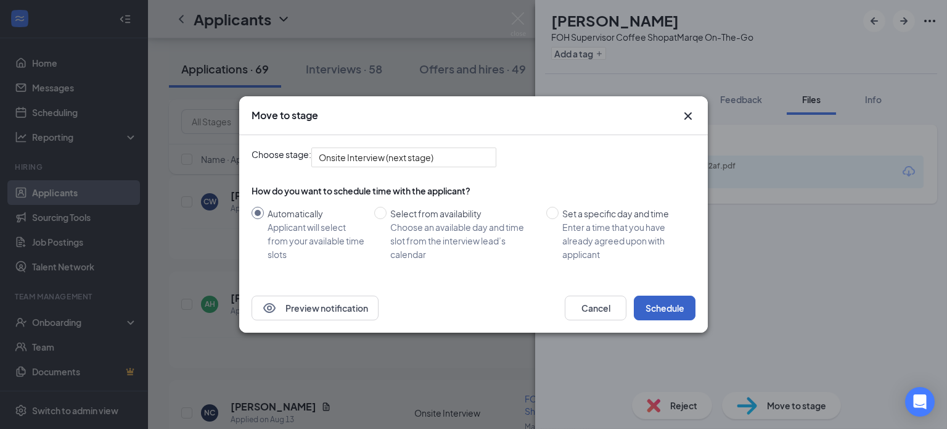
click at [662, 309] on button "Schedule" at bounding box center [665, 307] width 62 height 25
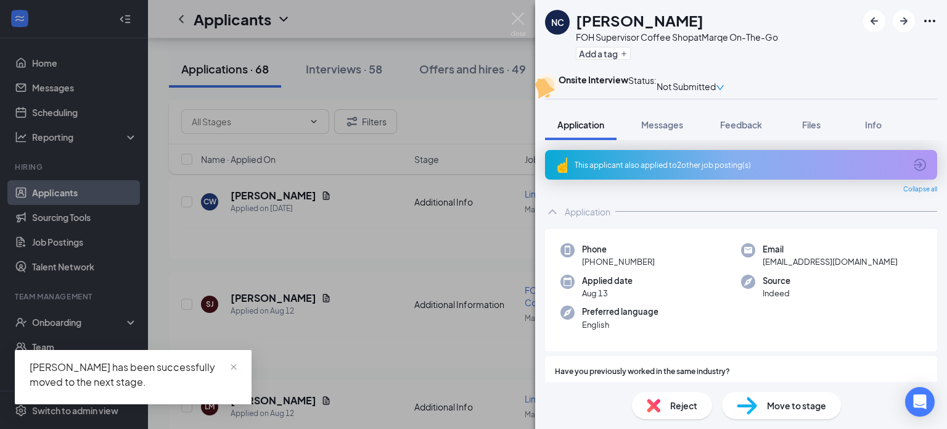
click at [501, 144] on div "NC Naila Cruz FOH Supervisor Coffee Shop at Marqe On-The-Go Add a tag Onsite In…" at bounding box center [473, 214] width 947 height 429
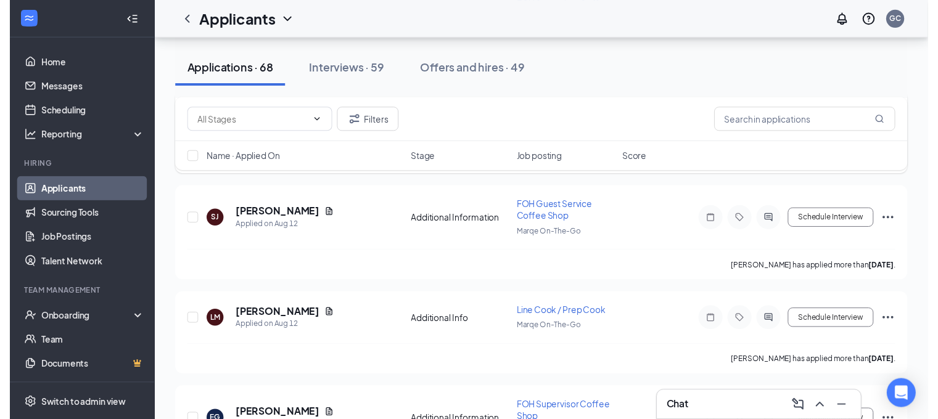
scroll to position [453, 0]
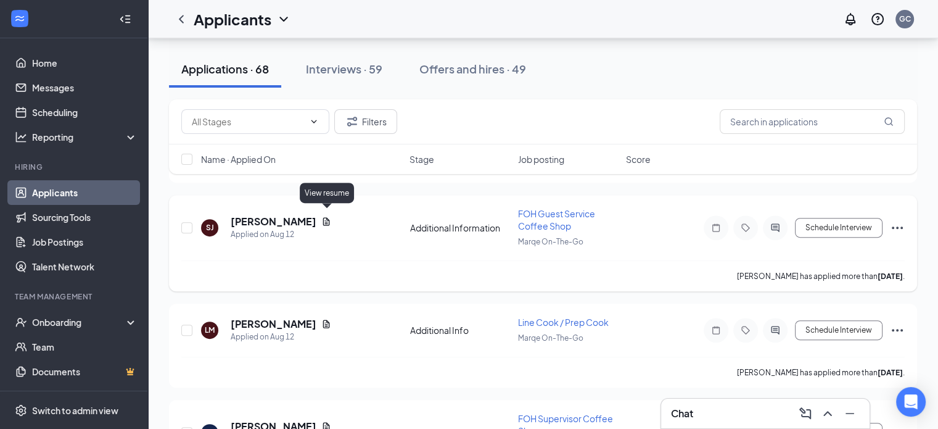
click at [323, 216] on icon "Document" at bounding box center [326, 221] width 10 height 10
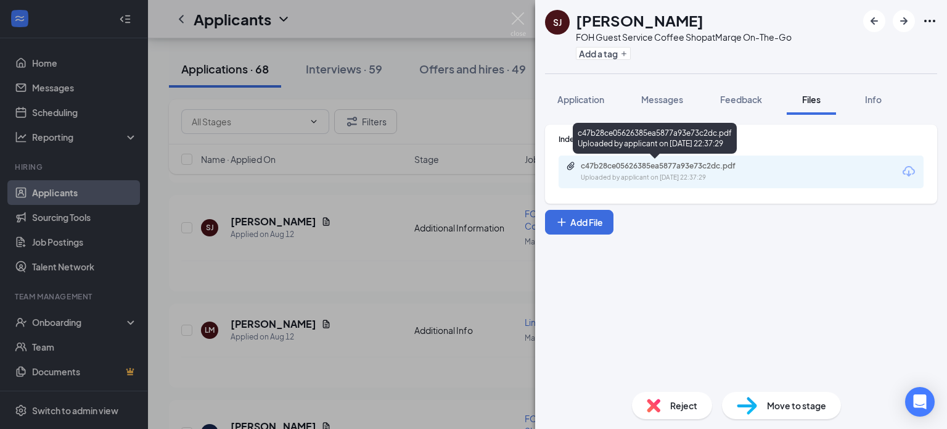
click at [654, 175] on div "Uploaded by applicant on Aug 12, 2025 at 22:37:29" at bounding box center [673, 178] width 185 height 10
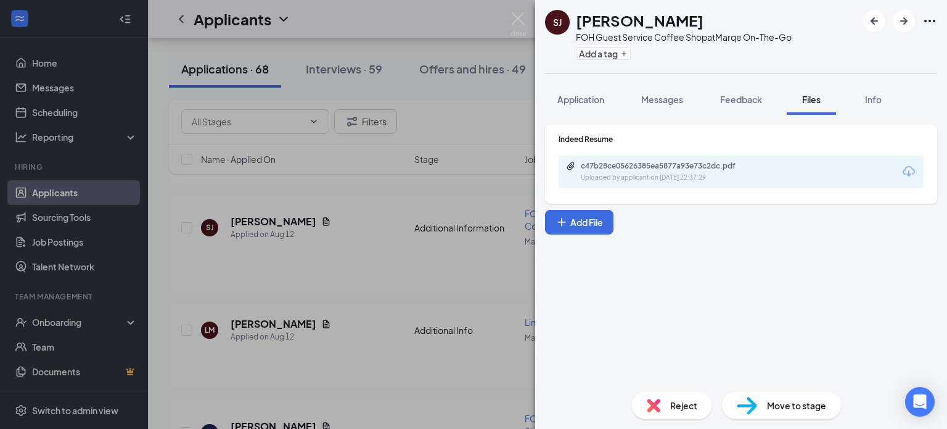
click at [480, 186] on div "SJ Shavalyia Johnson FOH Guest Service Coffee Shop at Marqe On-The-Go Add a tag…" at bounding box center [473, 214] width 947 height 429
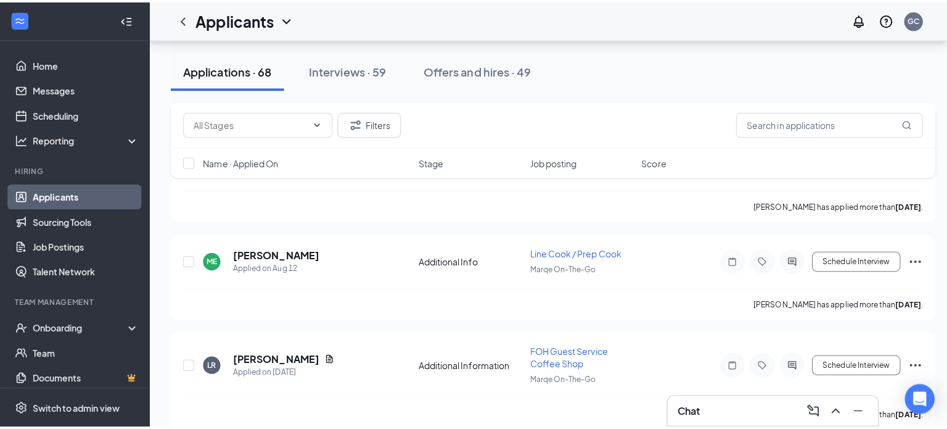
scroll to position [818, 0]
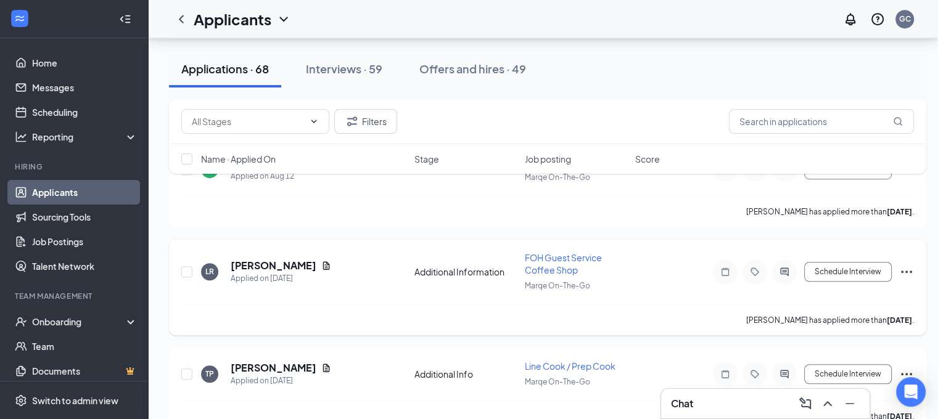
click at [309, 259] on div "LR Lanie Rhodes Applied on Aug 11" at bounding box center [304, 272] width 206 height 26
click at [323, 262] on icon "Document" at bounding box center [326, 266] width 7 height 8
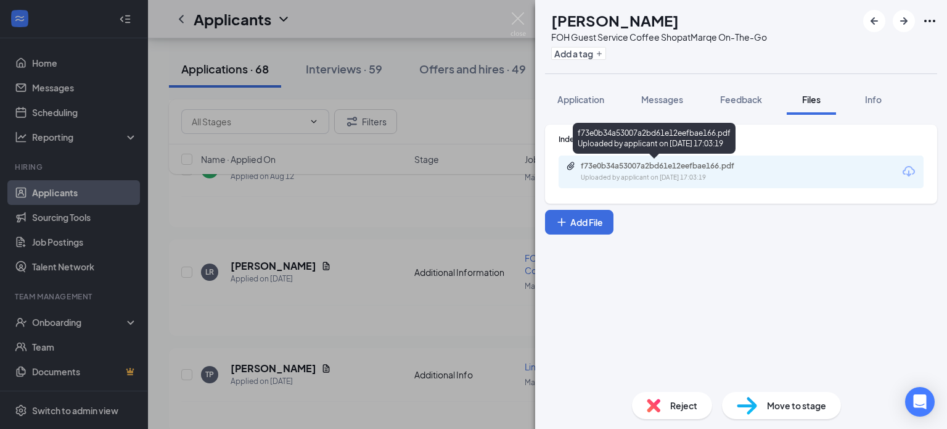
click at [675, 184] on div "f73e0b34a53007a2bd61e12eefbae166.pdf Uploaded by applicant on Aug 11, 2025 at 1…" at bounding box center [741, 171] width 365 height 33
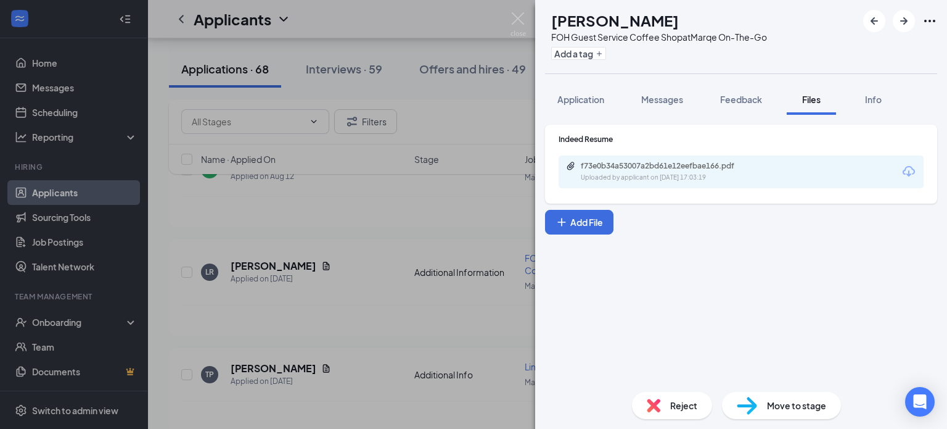
click at [674, 173] on div "Uploaded by applicant on Aug 11, 2025 at 17:03:19" at bounding box center [673, 178] width 185 height 10
click at [572, 98] on span "Application" at bounding box center [581, 99] width 47 height 11
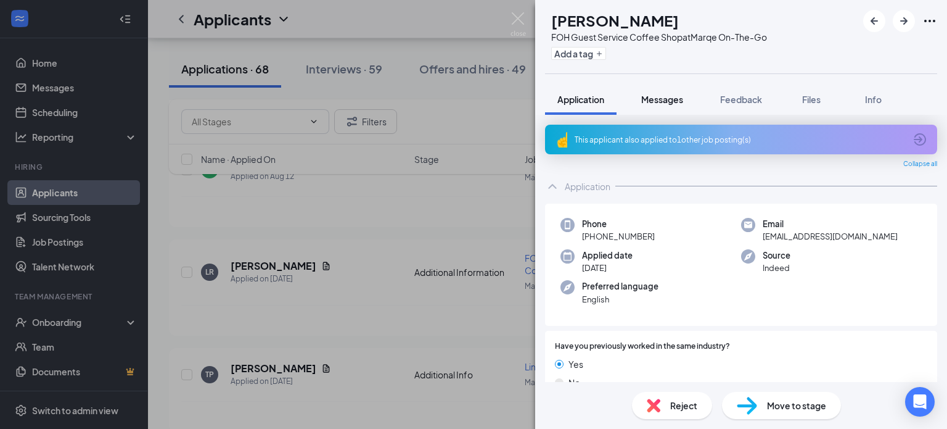
click at [664, 101] on span "Messages" at bounding box center [662, 99] width 42 height 11
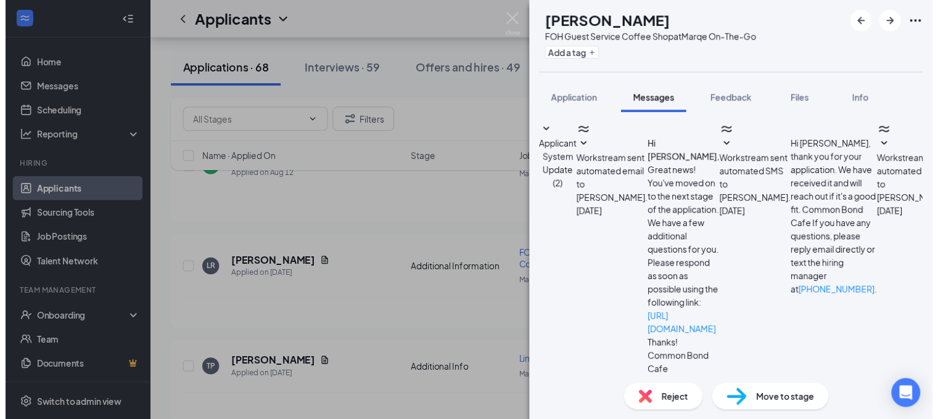
scroll to position [78, 0]
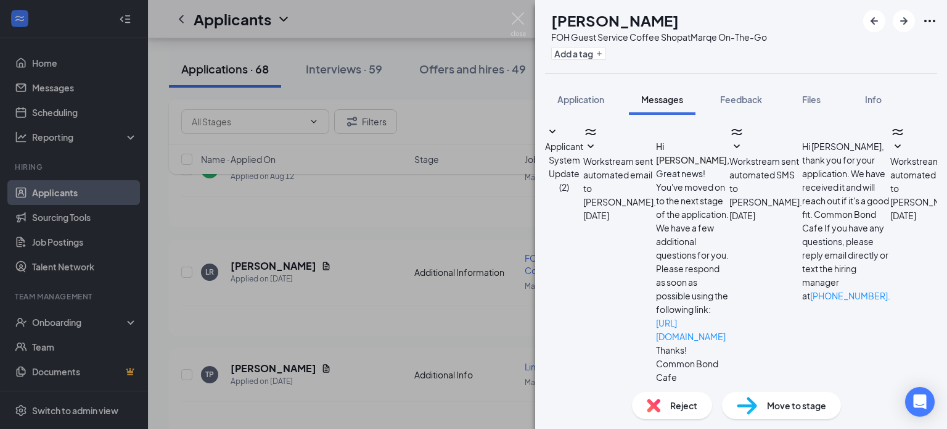
click at [462, 204] on div "LR Lanie Rhodes FOH Guest Service Coffee Shop at Marqe On-The-Go Add a tag Appl…" at bounding box center [473, 214] width 947 height 429
